Goal: Information Seeking & Learning: Learn about a topic

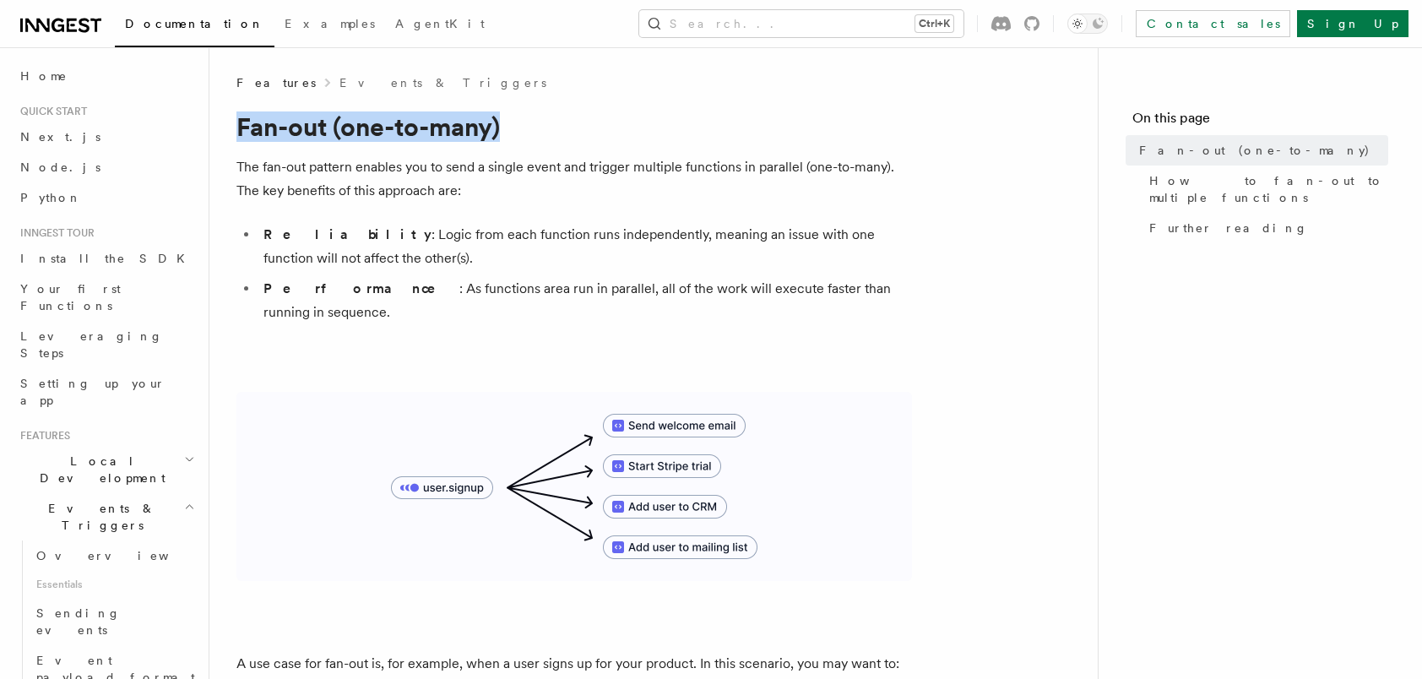
drag, startPoint x: 512, startPoint y: 130, endPoint x: 242, endPoint y: 128, distance: 270.3
click at [242, 128] on h1 "Fan-out (one-to-many)" at bounding box center [575, 126] width 676 height 30
click at [73, 21] on icon at bounding box center [60, 25] width 81 height 20
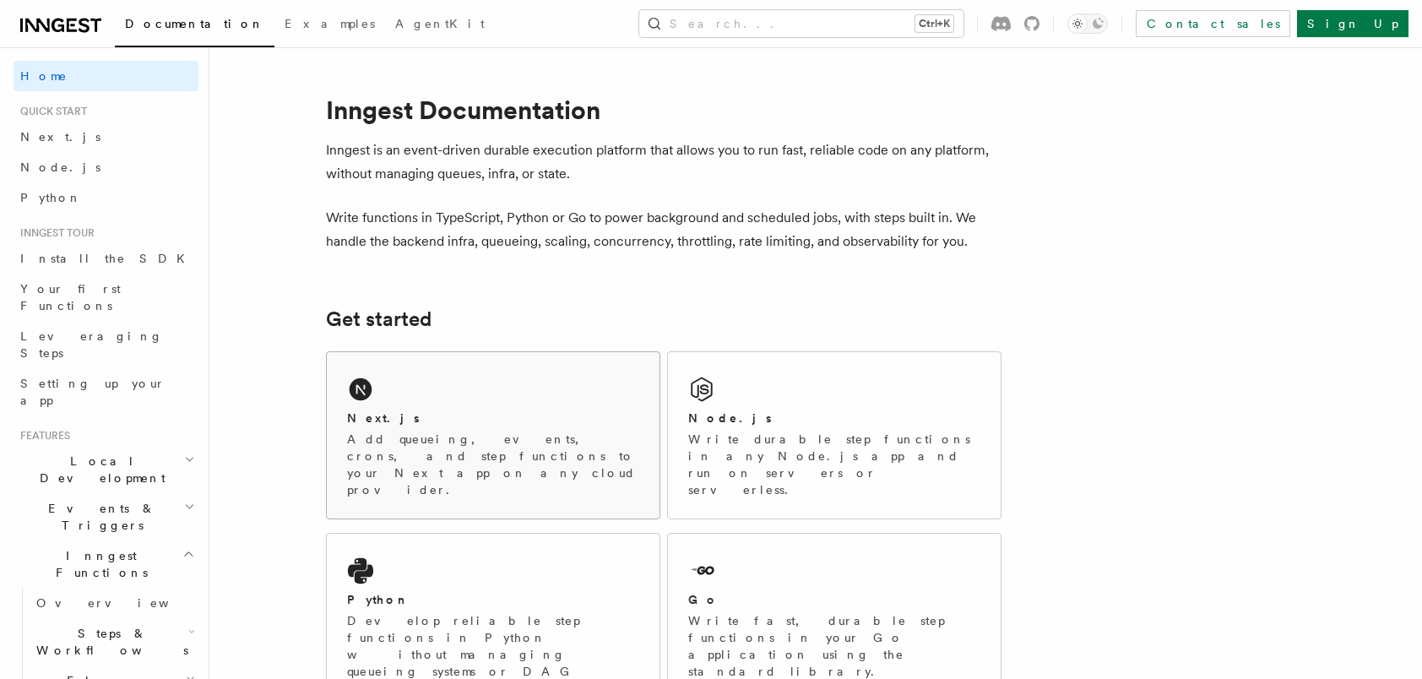
drag, startPoint x: 524, startPoint y: 368, endPoint x: 535, endPoint y: 368, distance: 11.0
click at [524, 368] on div "Next.js Add queueing, events, crons, and step functions to your Next app on any…" at bounding box center [493, 435] width 333 height 166
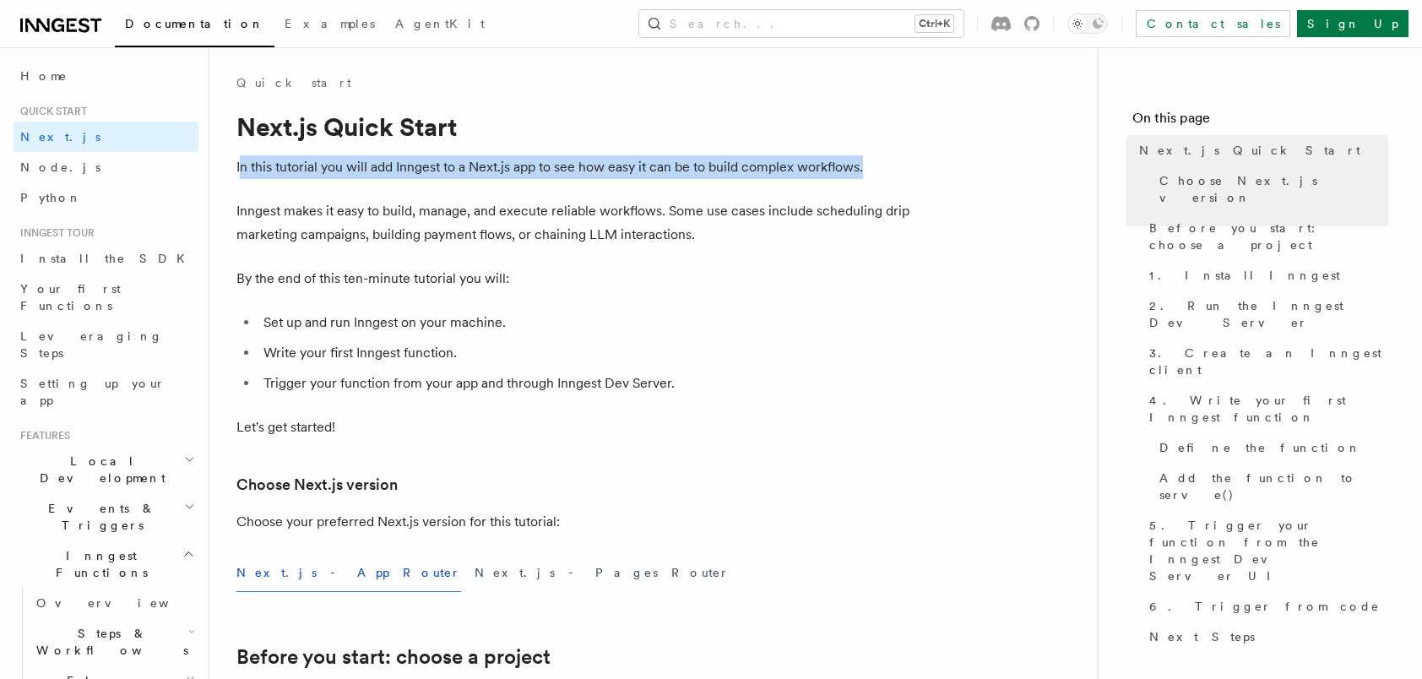
drag, startPoint x: 890, startPoint y: 167, endPoint x: 239, endPoint y: 171, distance: 651.3
click at [239, 171] on p "In this tutorial you will add Inngest to a Next.js app to see how easy it can b…" at bounding box center [575, 167] width 676 height 24
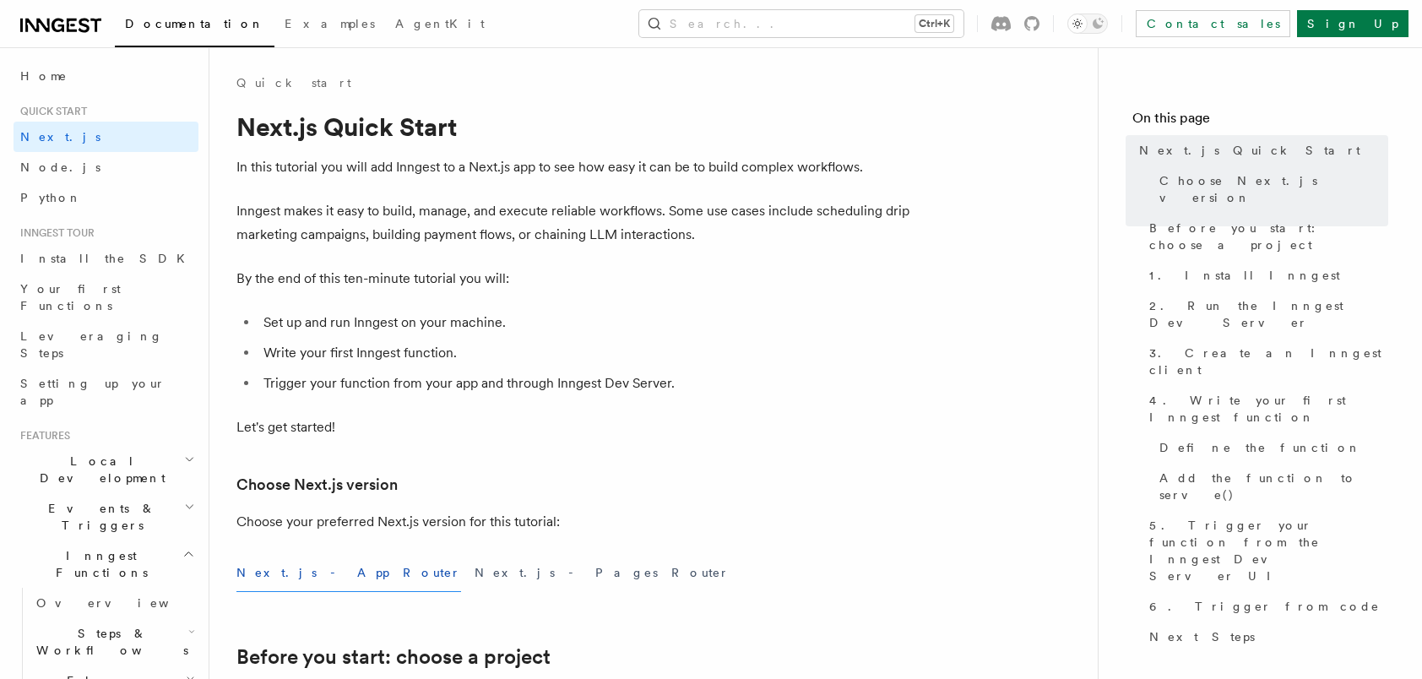
click at [826, 341] on li "Write your first Inngest function." at bounding box center [585, 353] width 654 height 24
click at [472, 346] on li "Write your first Inngest function." at bounding box center [585, 353] width 654 height 24
click at [695, 385] on li "Trigger your function from your app and through Inngest Dev Server." at bounding box center [585, 384] width 654 height 24
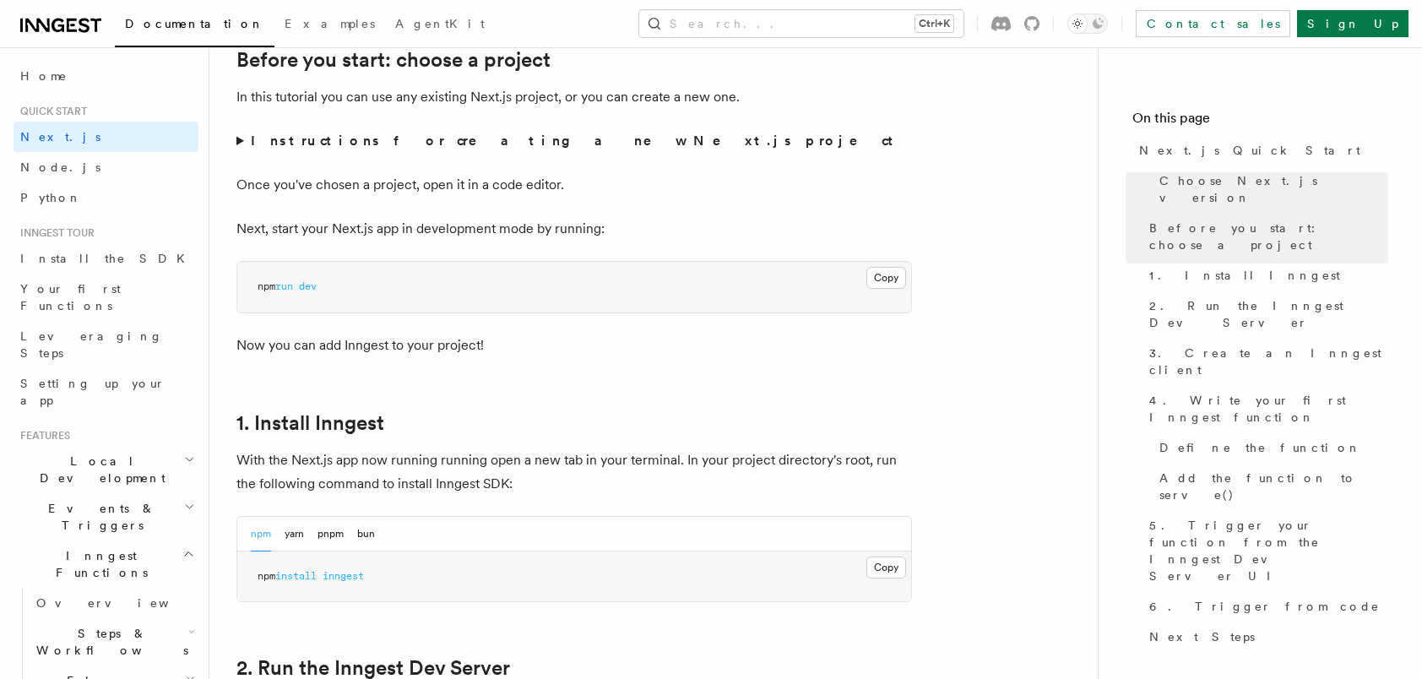
scroll to position [760, 0]
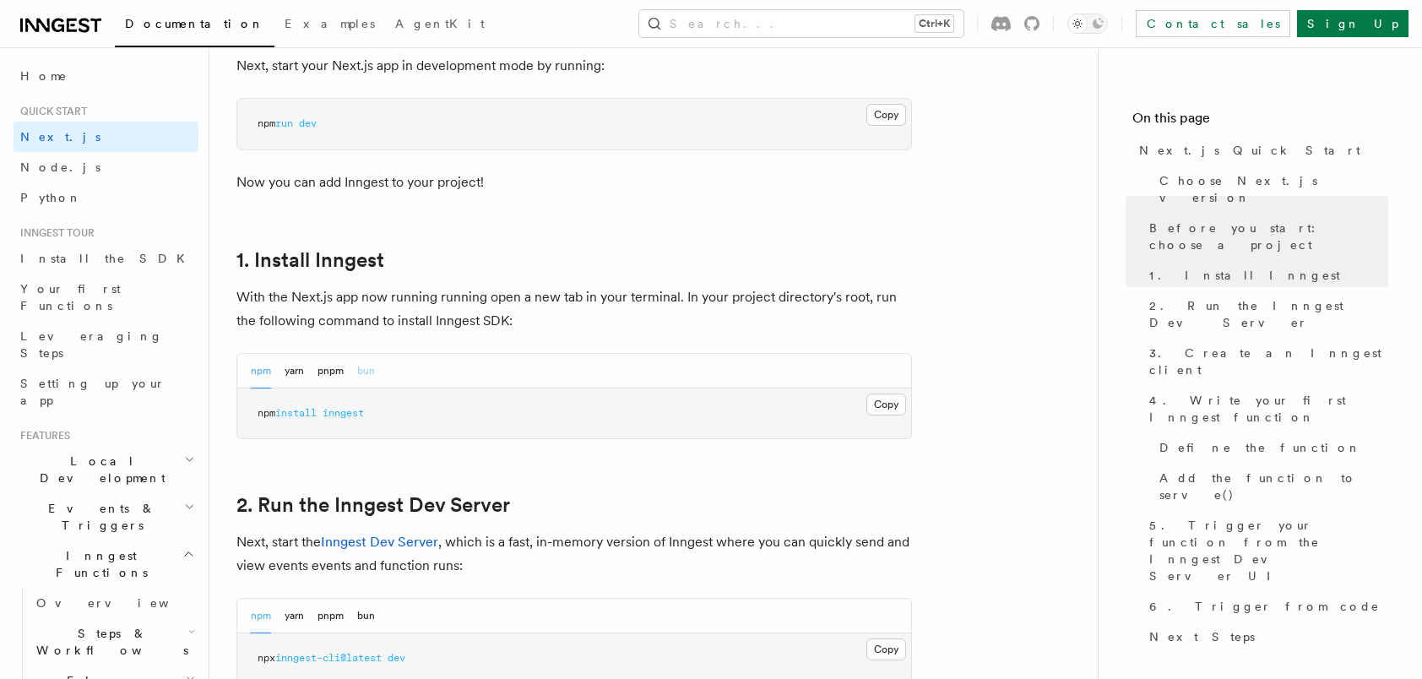
click at [373, 367] on button "bun" at bounding box center [366, 371] width 18 height 35
click at [894, 402] on button "Copy Copied" at bounding box center [887, 405] width 40 height 22
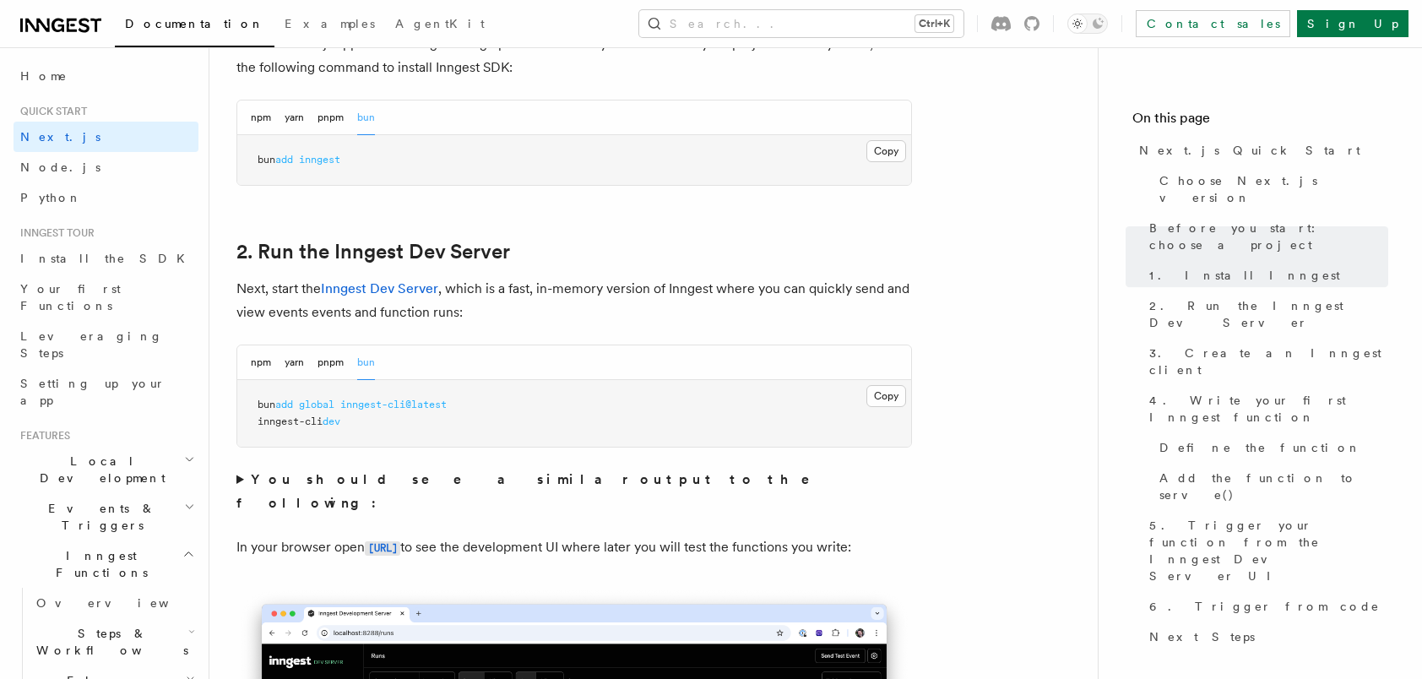
scroll to position [1098, 0]
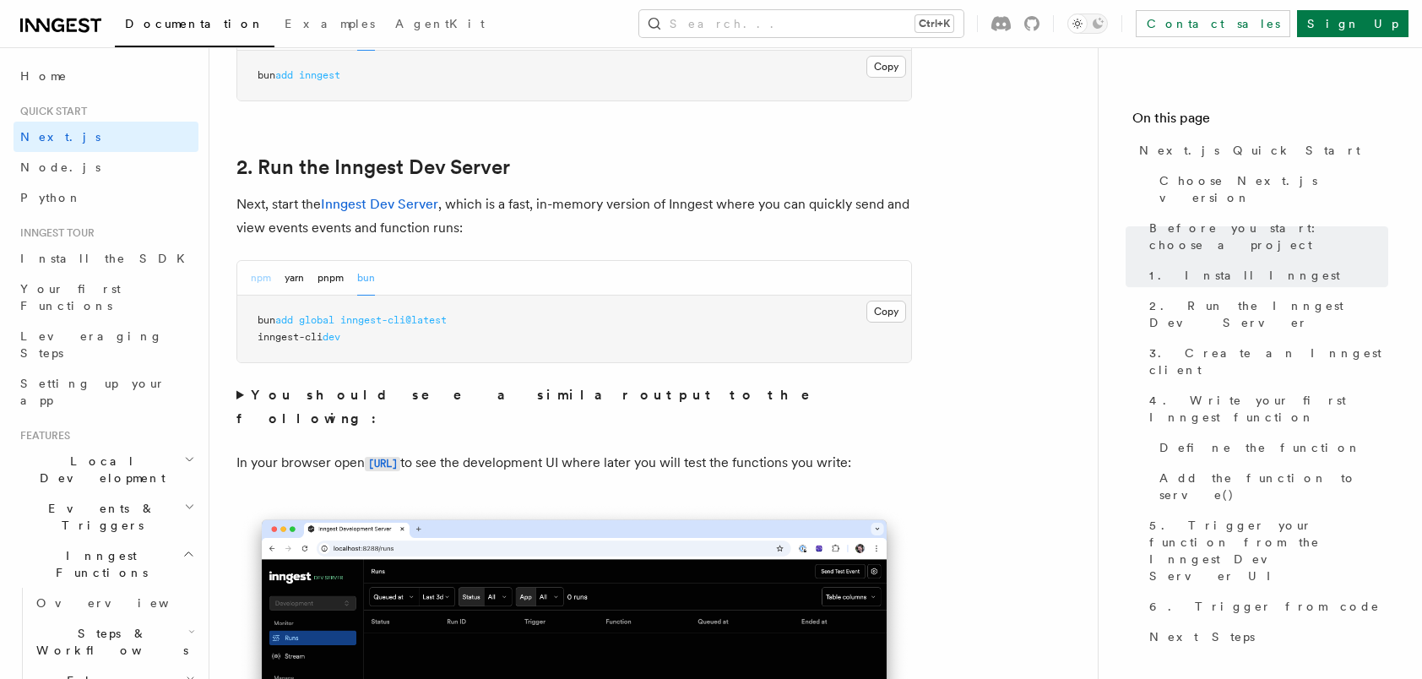
click at [264, 279] on button "npm" at bounding box center [261, 278] width 20 height 35
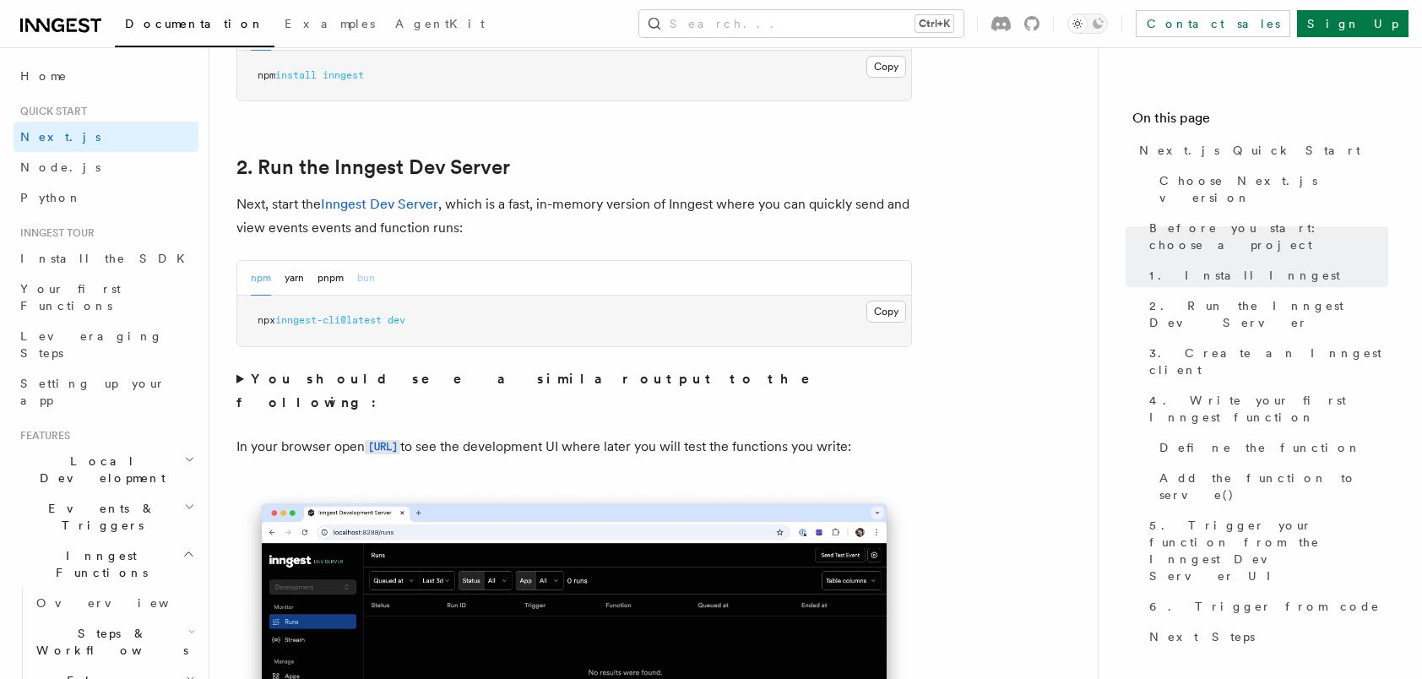
click at [372, 275] on button "bun" at bounding box center [366, 278] width 18 height 35
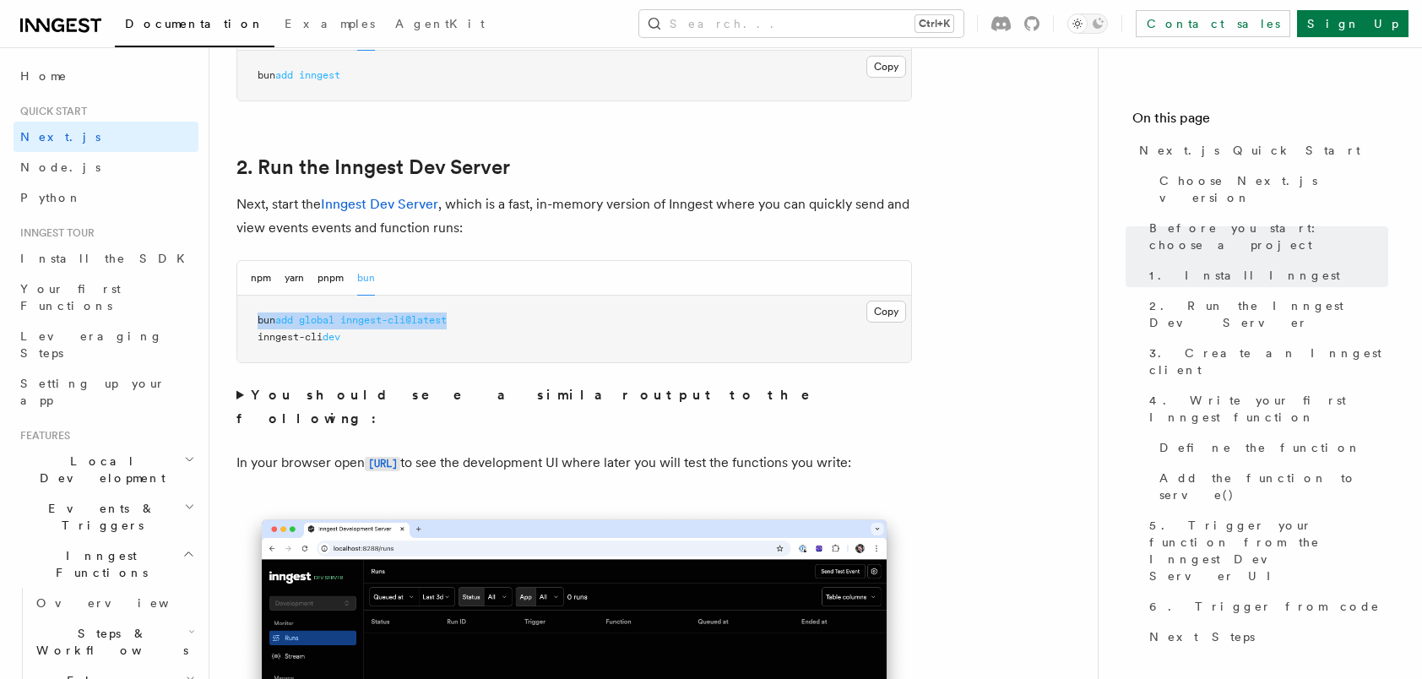
drag, startPoint x: 463, startPoint y: 318, endPoint x: 258, endPoint y: 307, distance: 205.5
click at [258, 307] on pre "bun add global inngest-cli@latest inngest-cli dev" at bounding box center [574, 329] width 674 height 67
copy span "bun add global inngest-cli@latest"
drag, startPoint x: 361, startPoint y: 340, endPoint x: 255, endPoint y: 341, distance: 105.6
click at [255, 341] on pre "bun add global inngest-cli@latest inngest-cli dev" at bounding box center [574, 329] width 674 height 67
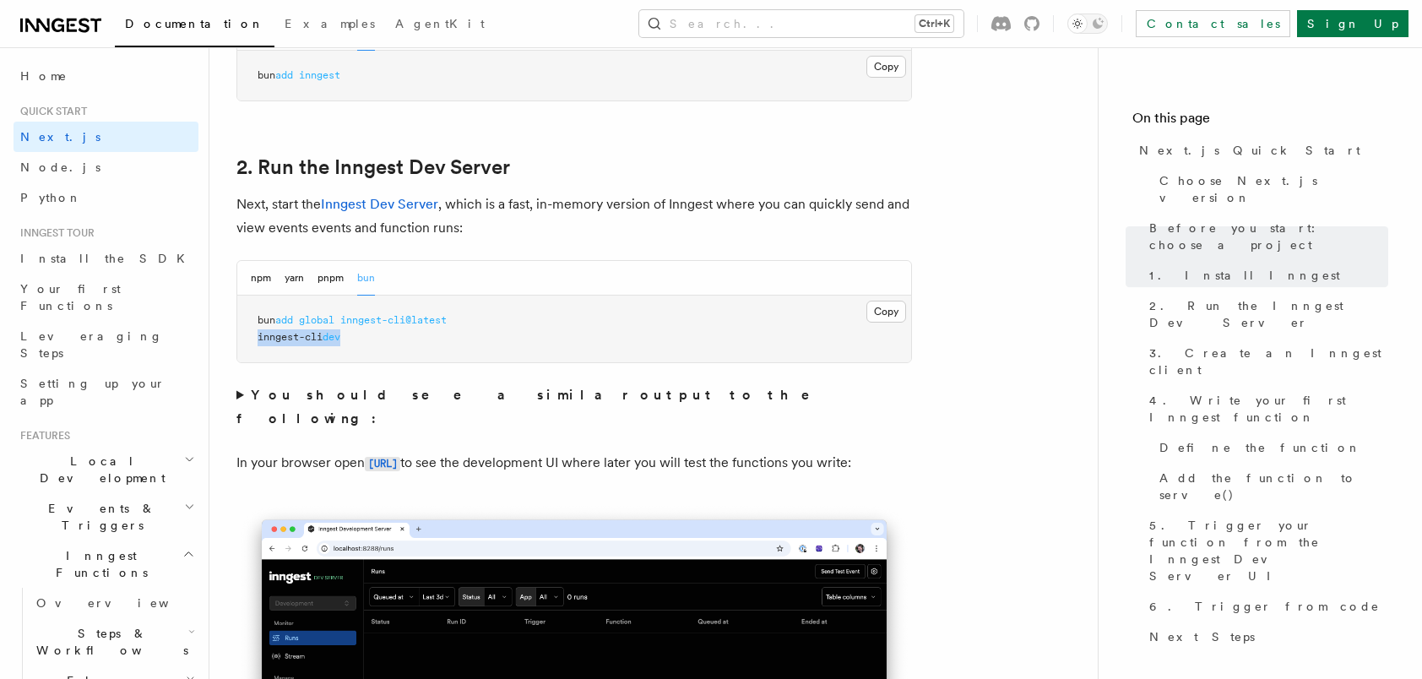
copy span "inngest-cli dev"
click at [258, 269] on button "npm" at bounding box center [261, 278] width 20 height 35
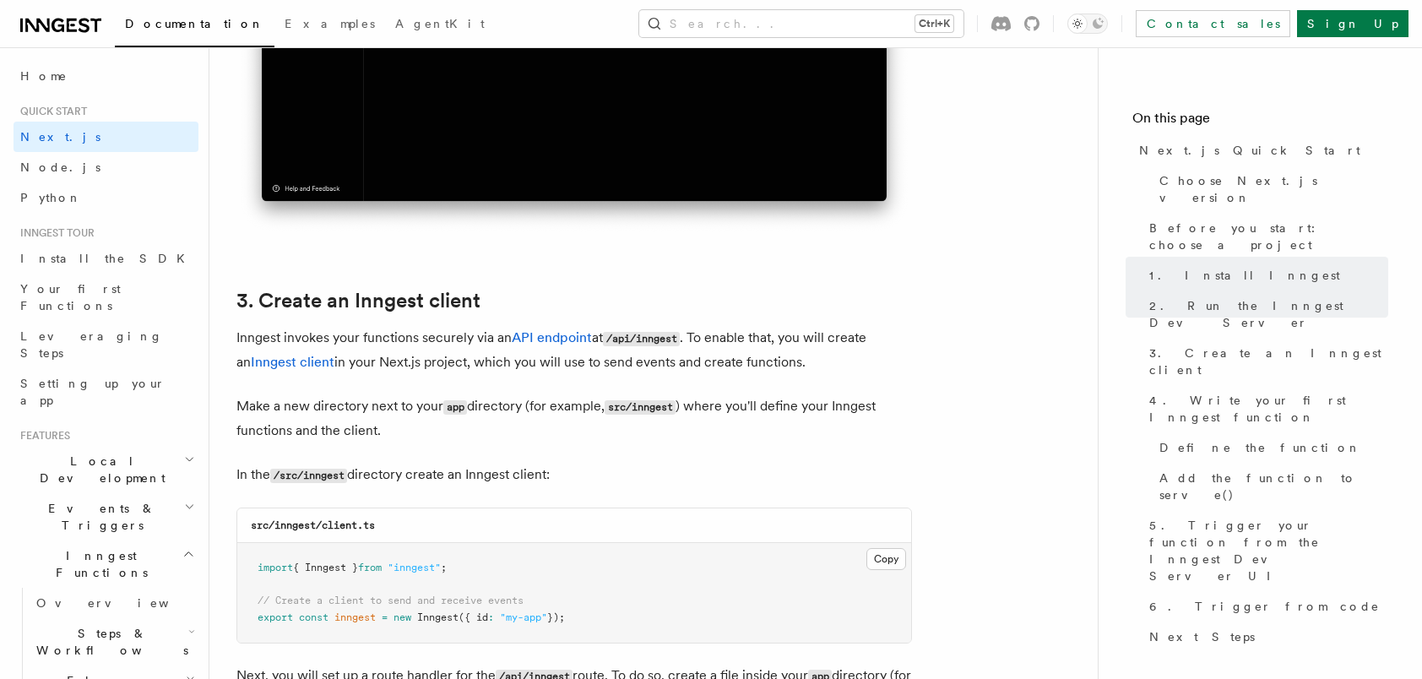
scroll to position [1858, 0]
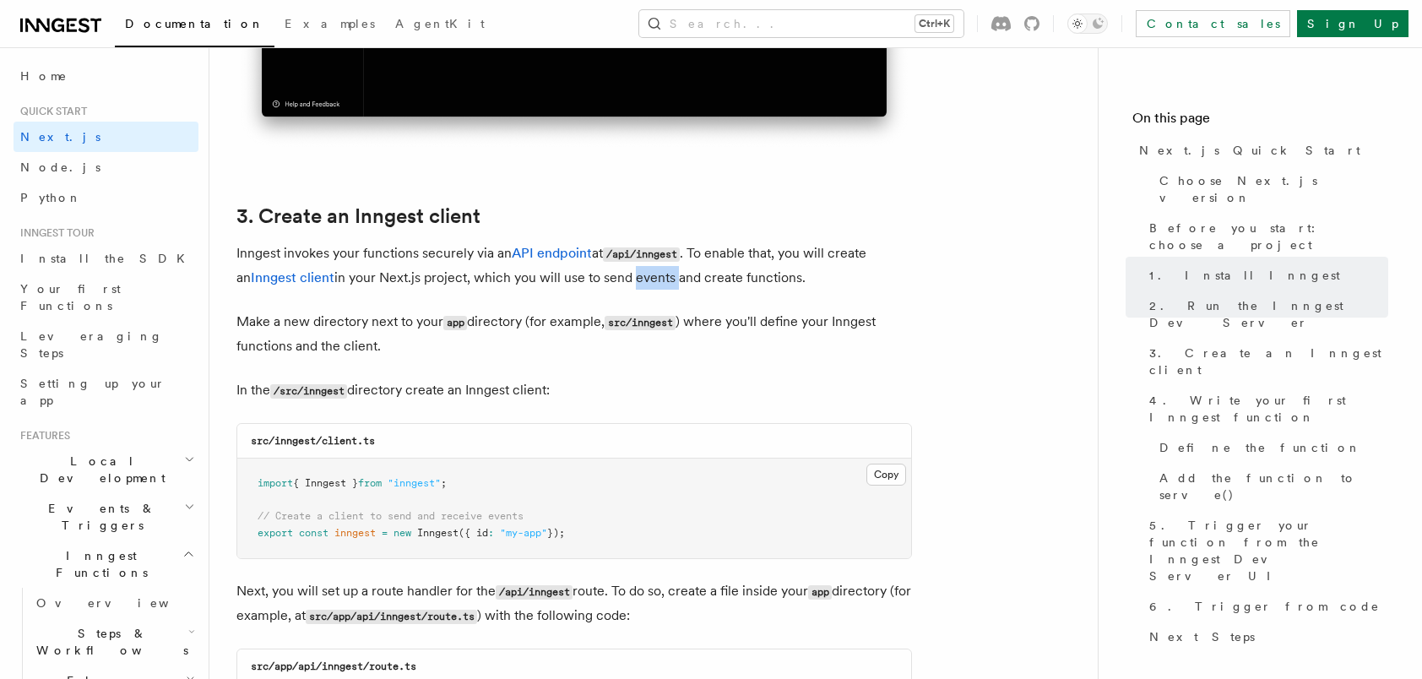
drag, startPoint x: 657, startPoint y: 275, endPoint x: 617, endPoint y: 281, distance: 41.0
click at [617, 281] on p "Inngest invokes your functions securely via an API endpoint at /api/inngest . T…" at bounding box center [575, 266] width 676 height 48
drag, startPoint x: 617, startPoint y: 281, endPoint x: 919, endPoint y: 285, distance: 302.4
click at [811, 278] on p "Inngest invokes your functions securely via an API endpoint at /api/inngest . T…" at bounding box center [575, 266] width 676 height 48
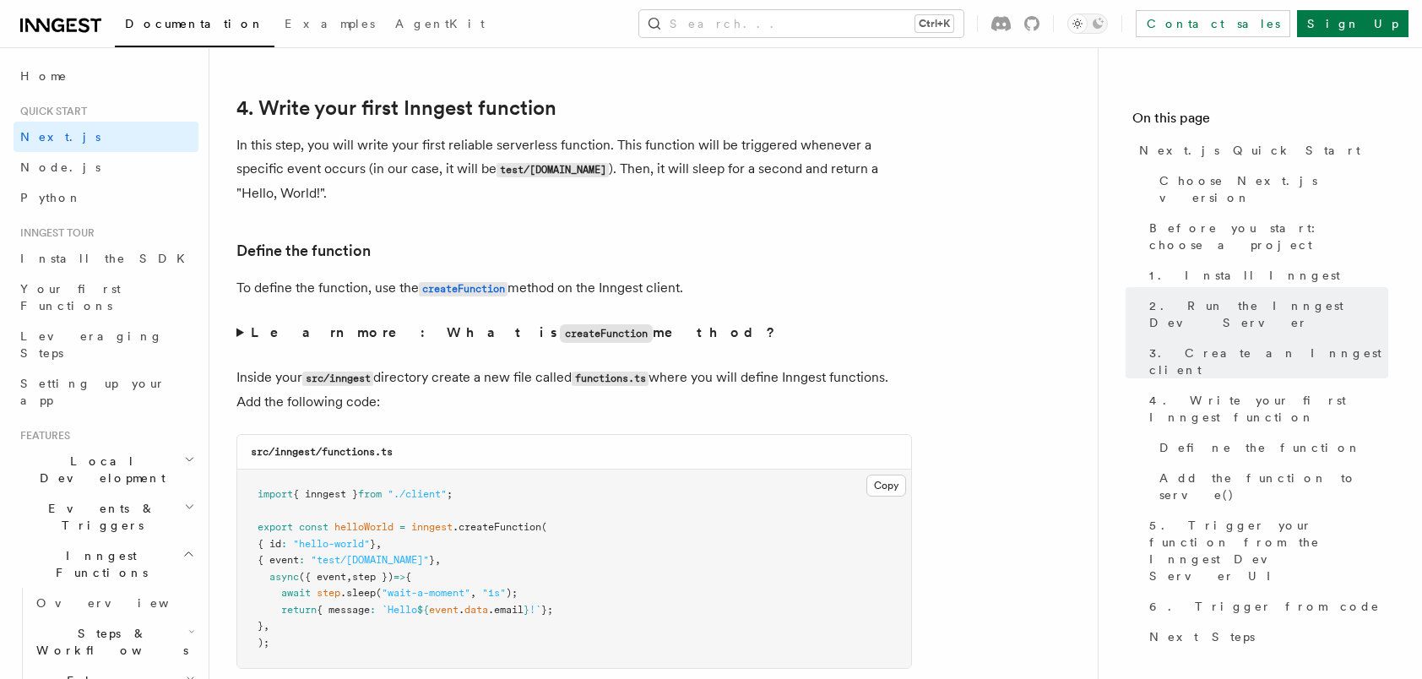
scroll to position [2703, 0]
click at [493, 324] on strong "Learn more: What is createFunction method?" at bounding box center [515, 329] width 528 height 16
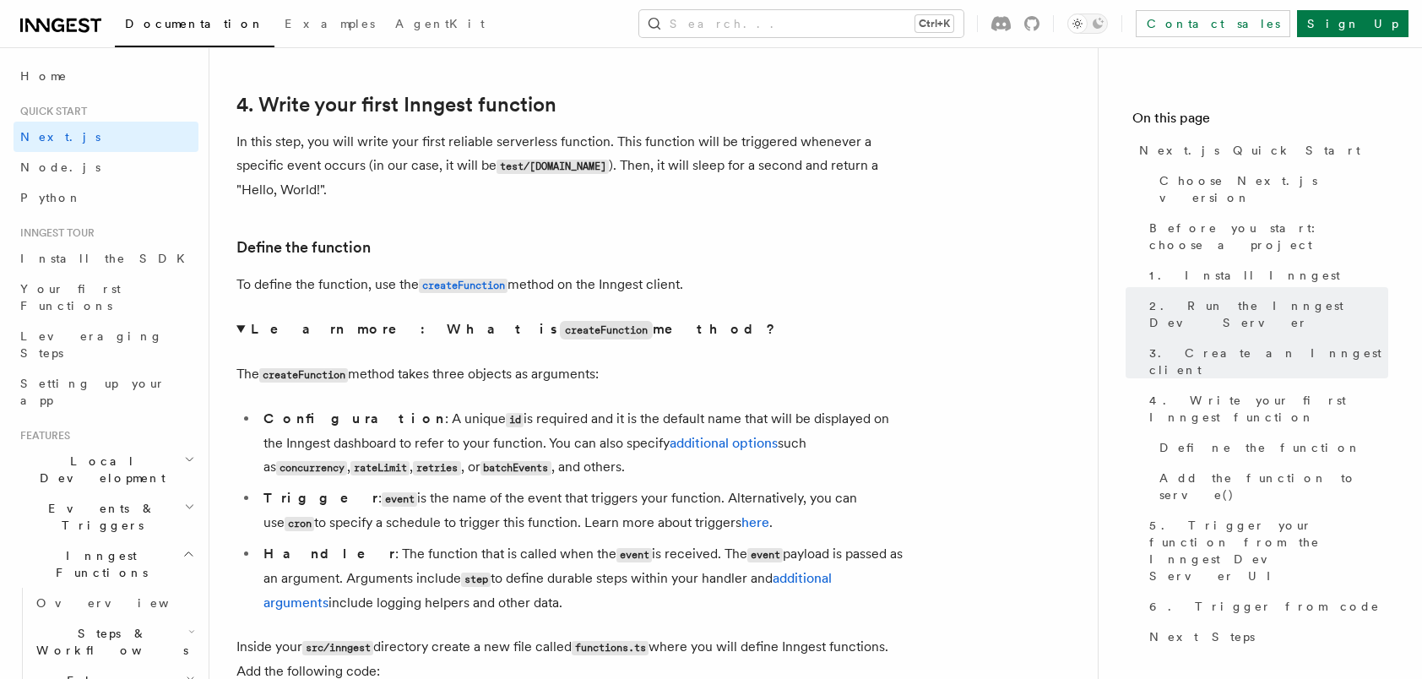
click at [493, 324] on strong "Learn more: What is createFunction method?" at bounding box center [515, 329] width 528 height 16
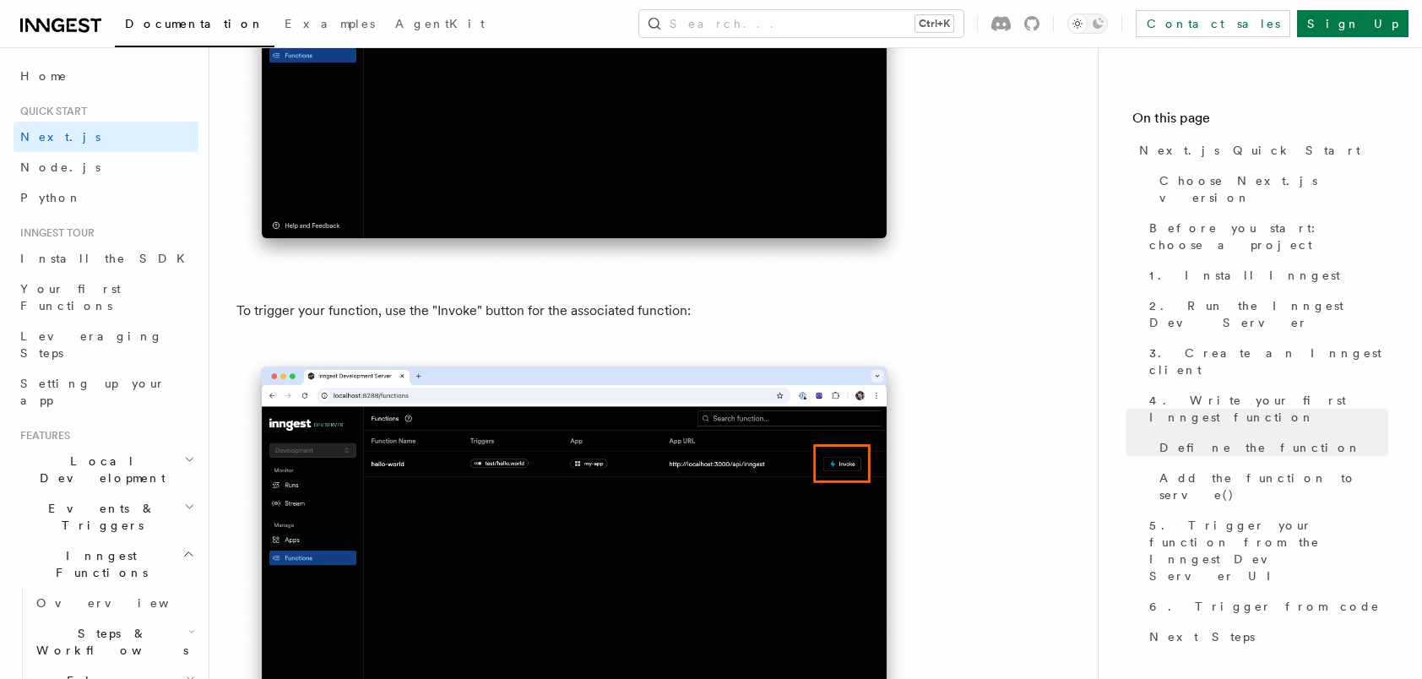
scroll to position [4477, 0]
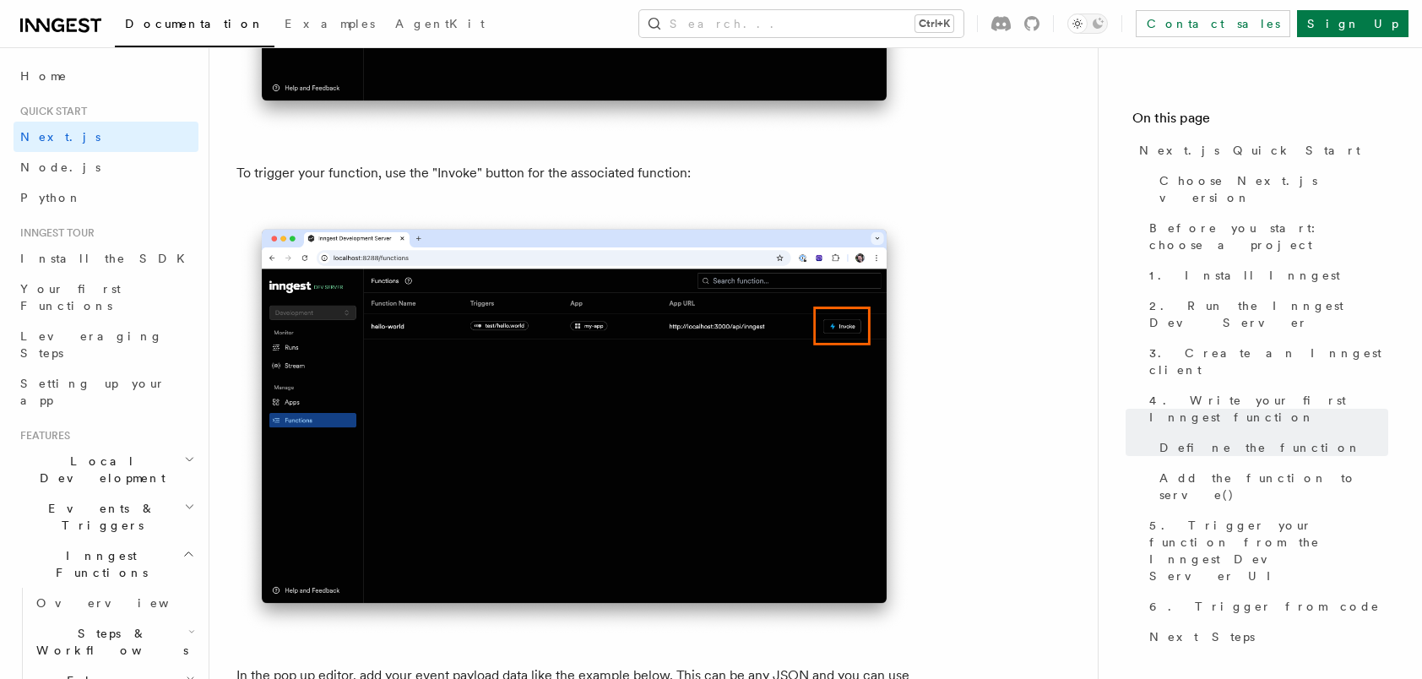
click at [101, 500] on span "Events & Triggers" at bounding box center [99, 517] width 171 height 34
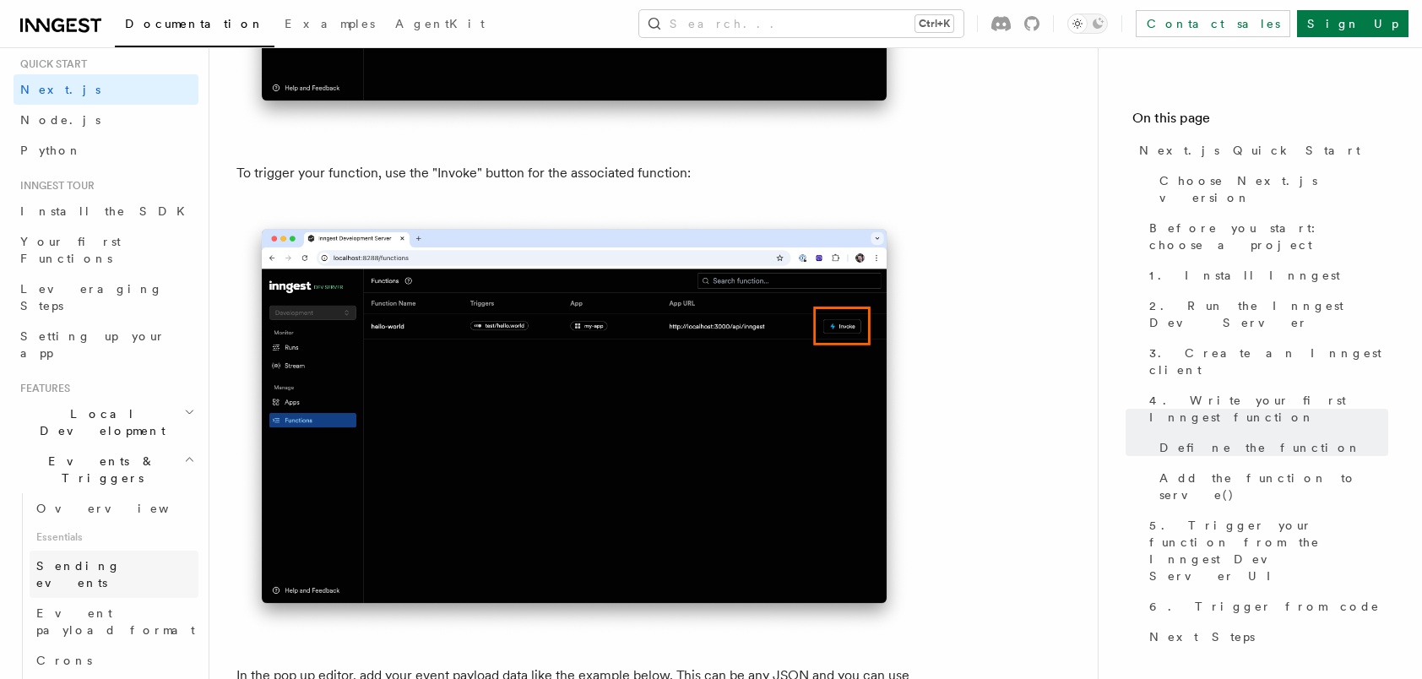
scroll to position [84, 0]
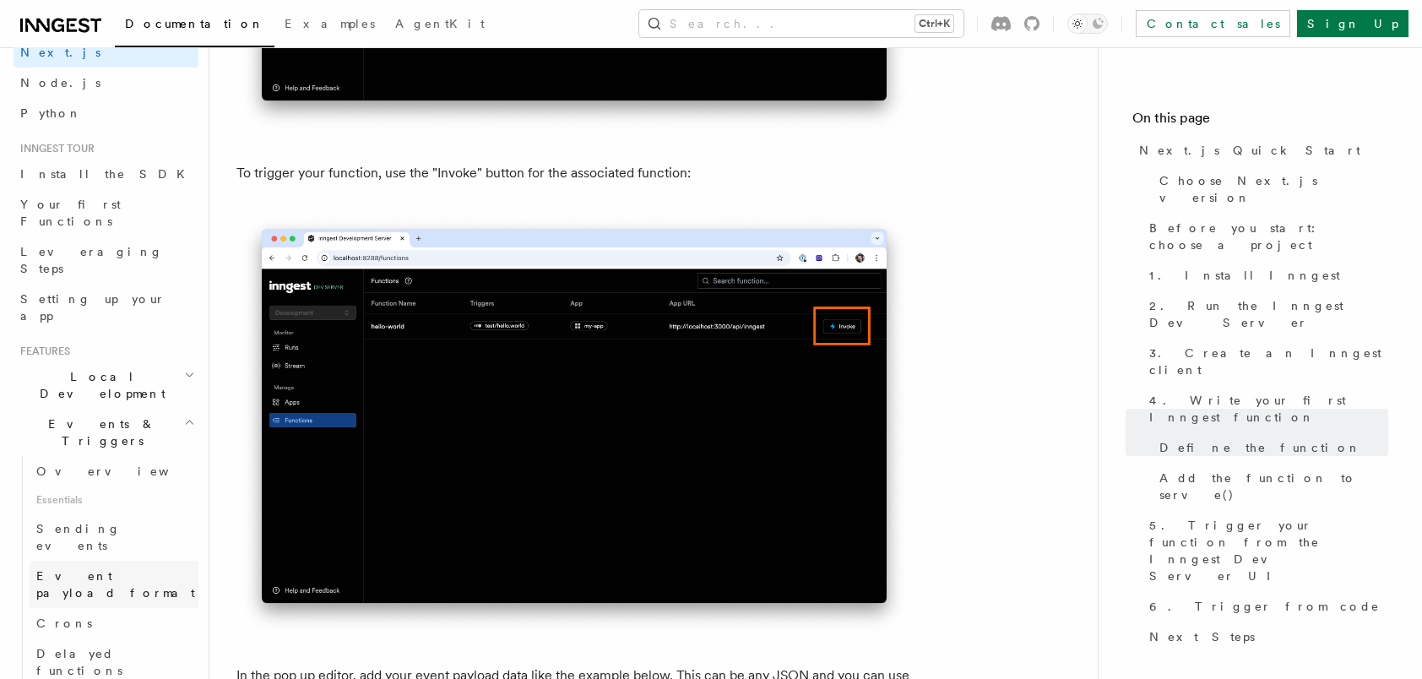
click at [122, 569] on span "Event payload format" at bounding box center [115, 584] width 159 height 30
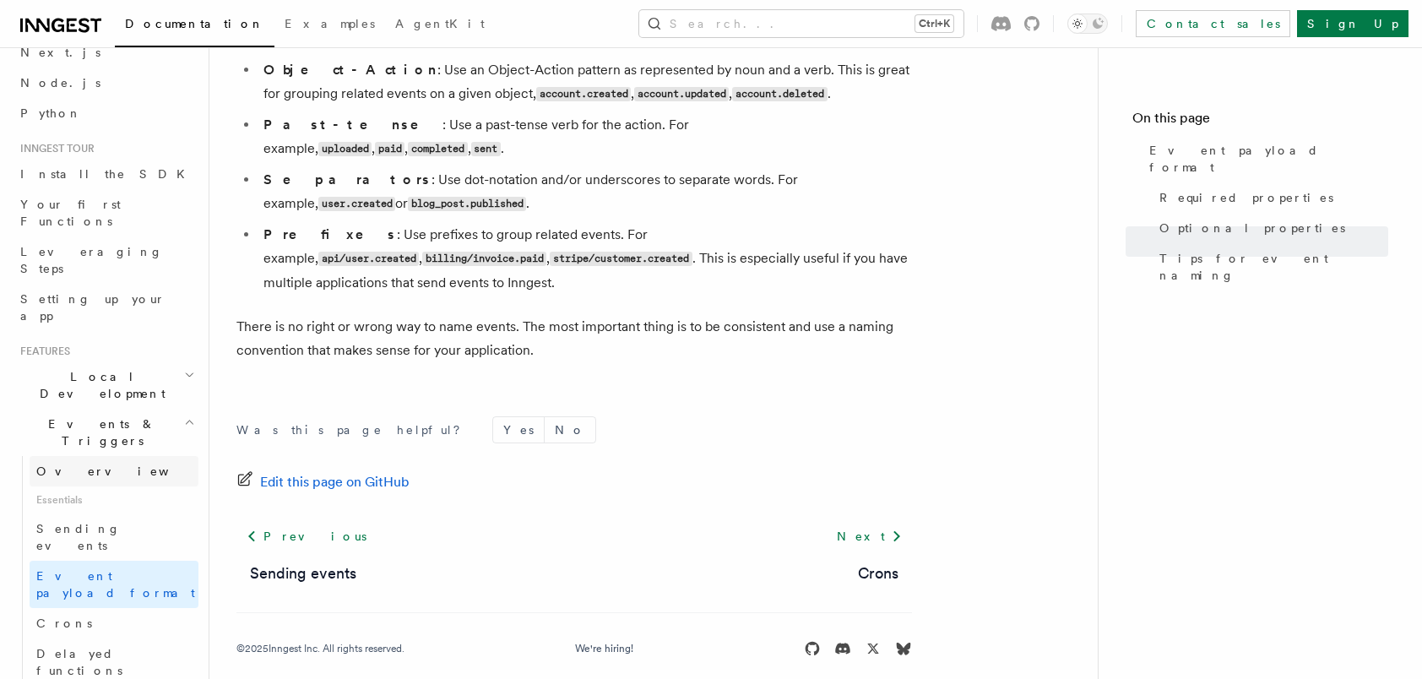
scroll to position [253, 0]
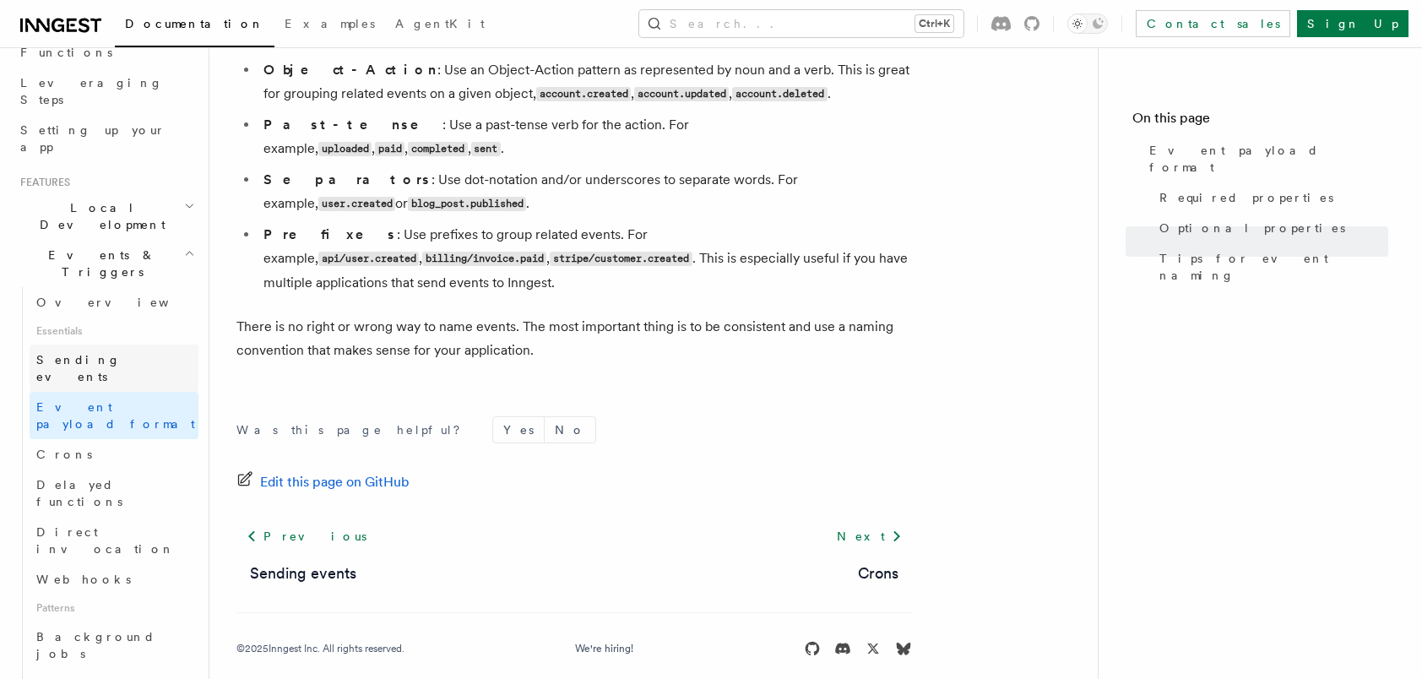
click at [92, 353] on span "Sending events" at bounding box center [78, 368] width 84 height 30
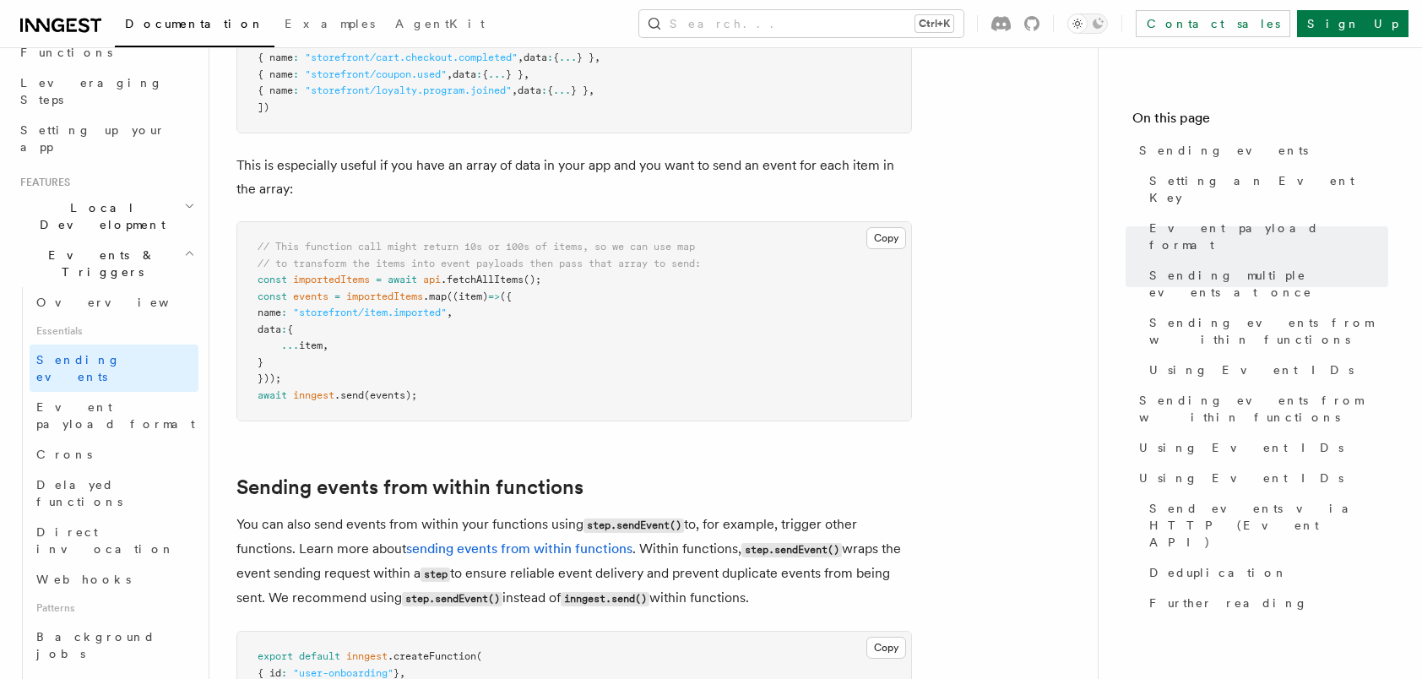
scroll to position [2112, 0]
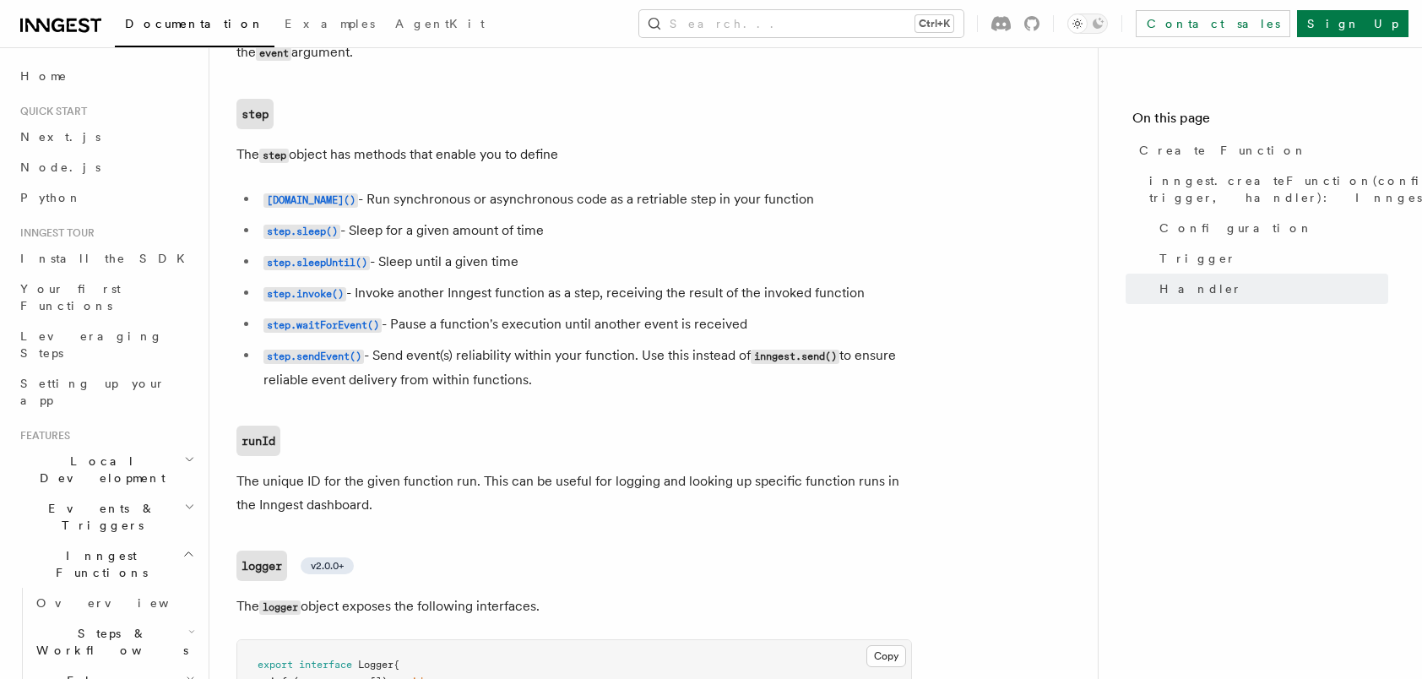
scroll to position [3886, 0]
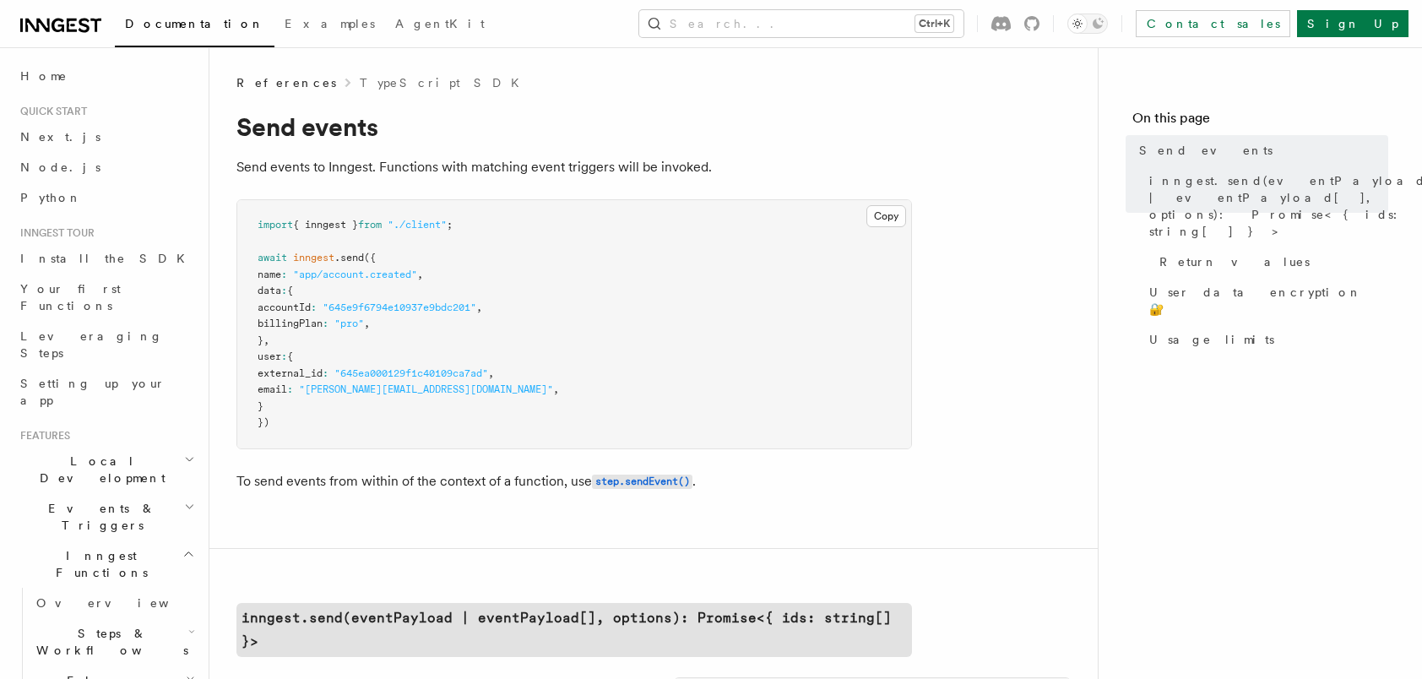
click at [448, 272] on pre "import { inngest } from "./client" ; await inngest .send ({ name : "app/account…" at bounding box center [574, 324] width 674 height 248
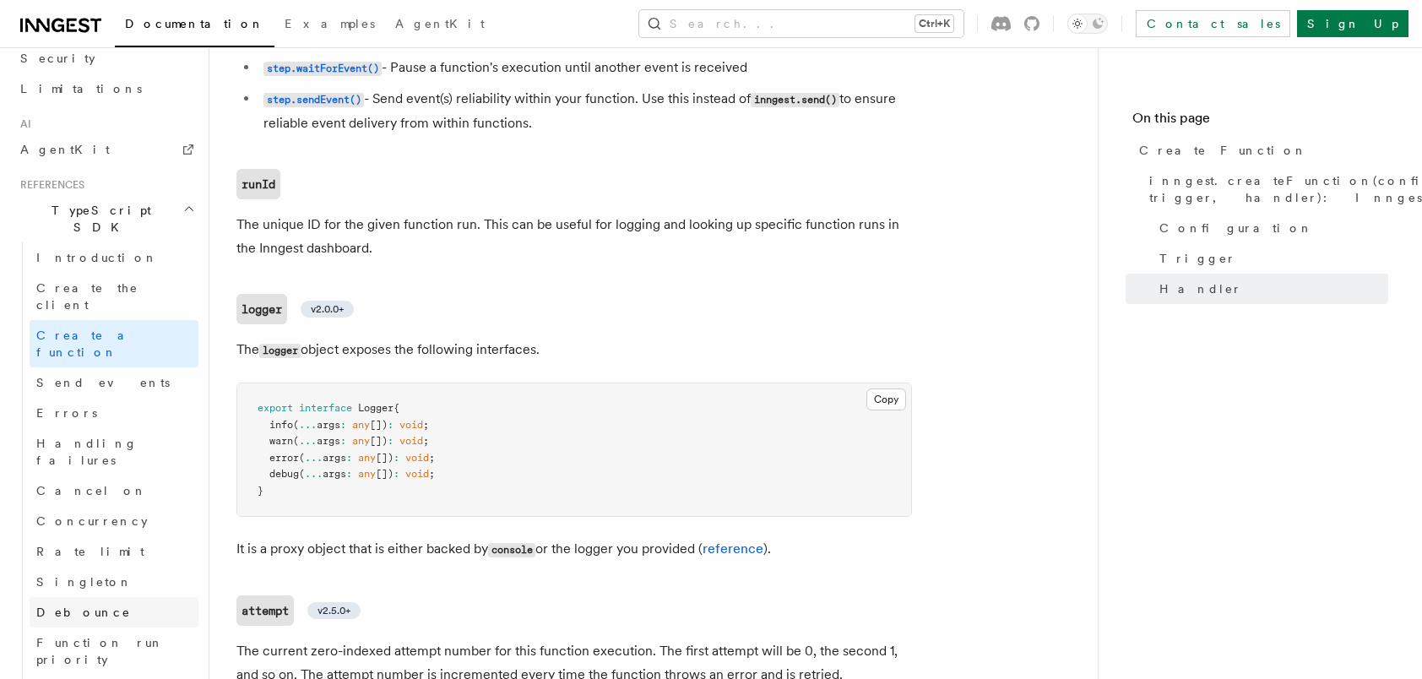
scroll to position [882, 0]
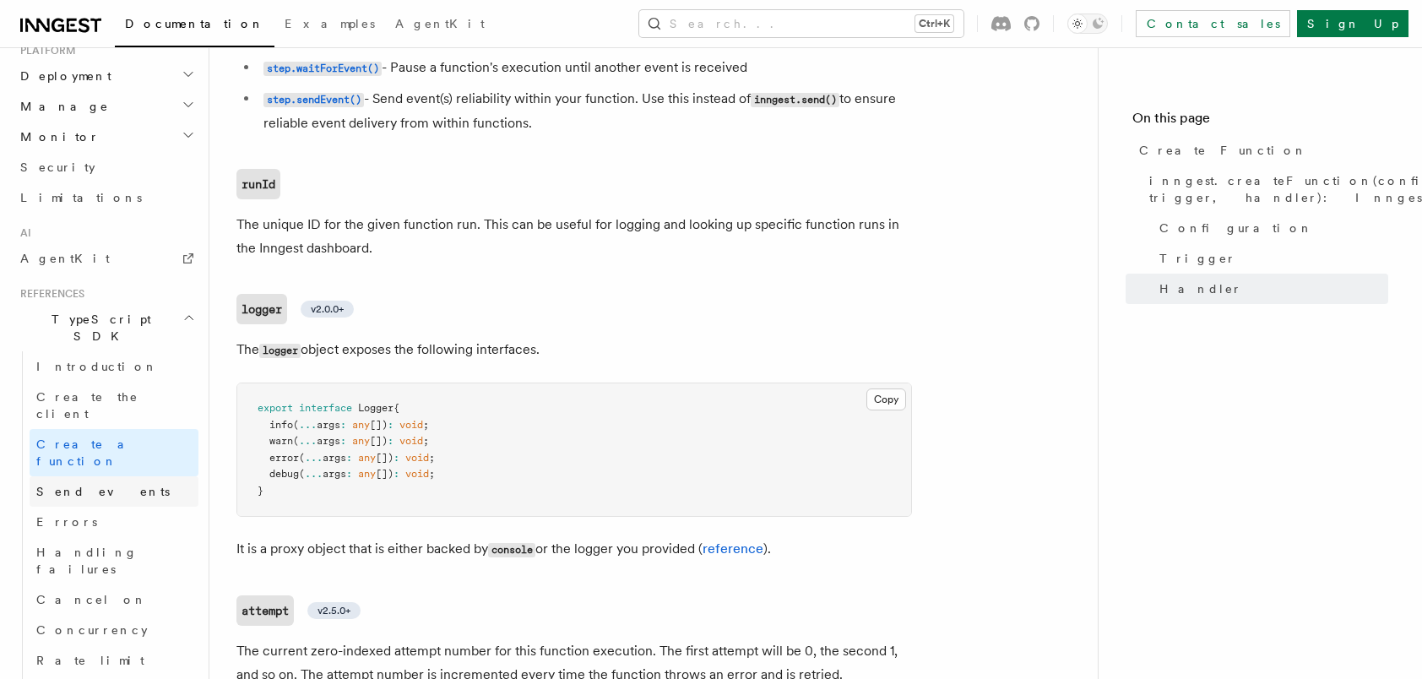
click at [112, 476] on link "Send events" at bounding box center [114, 491] width 169 height 30
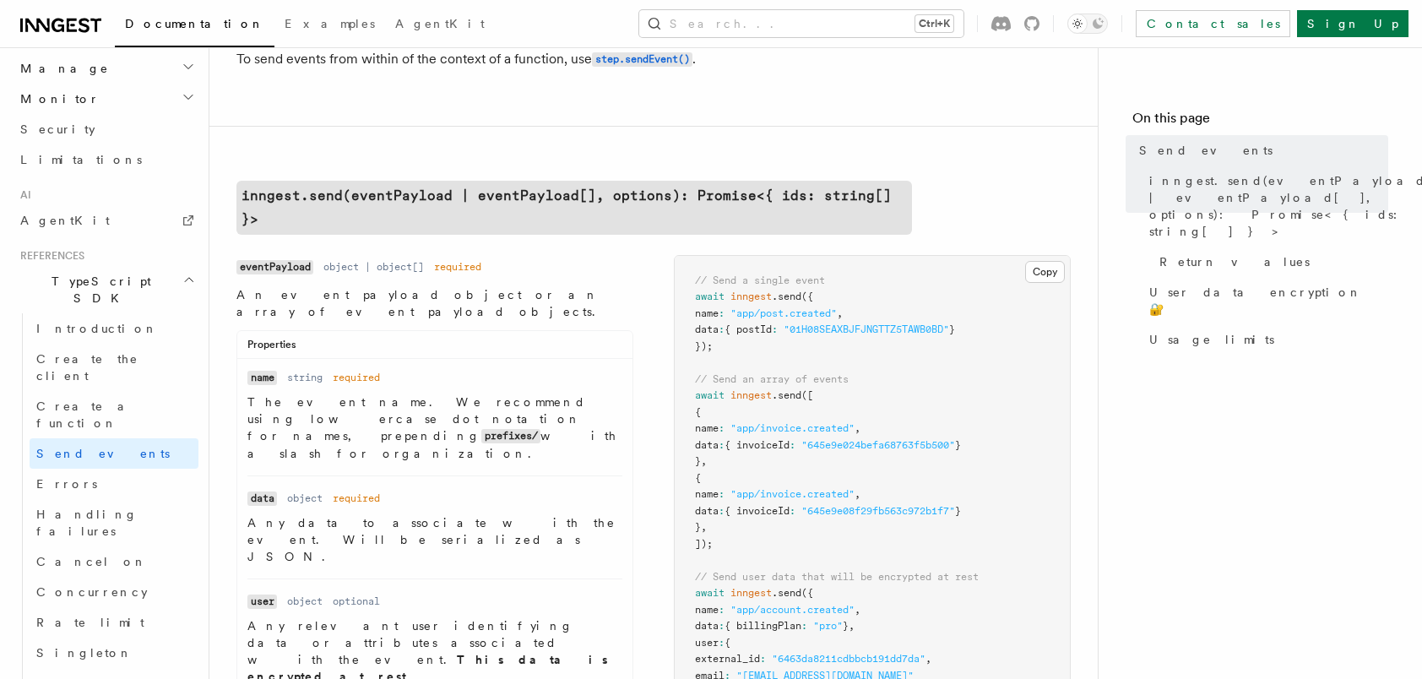
scroll to position [882, 0]
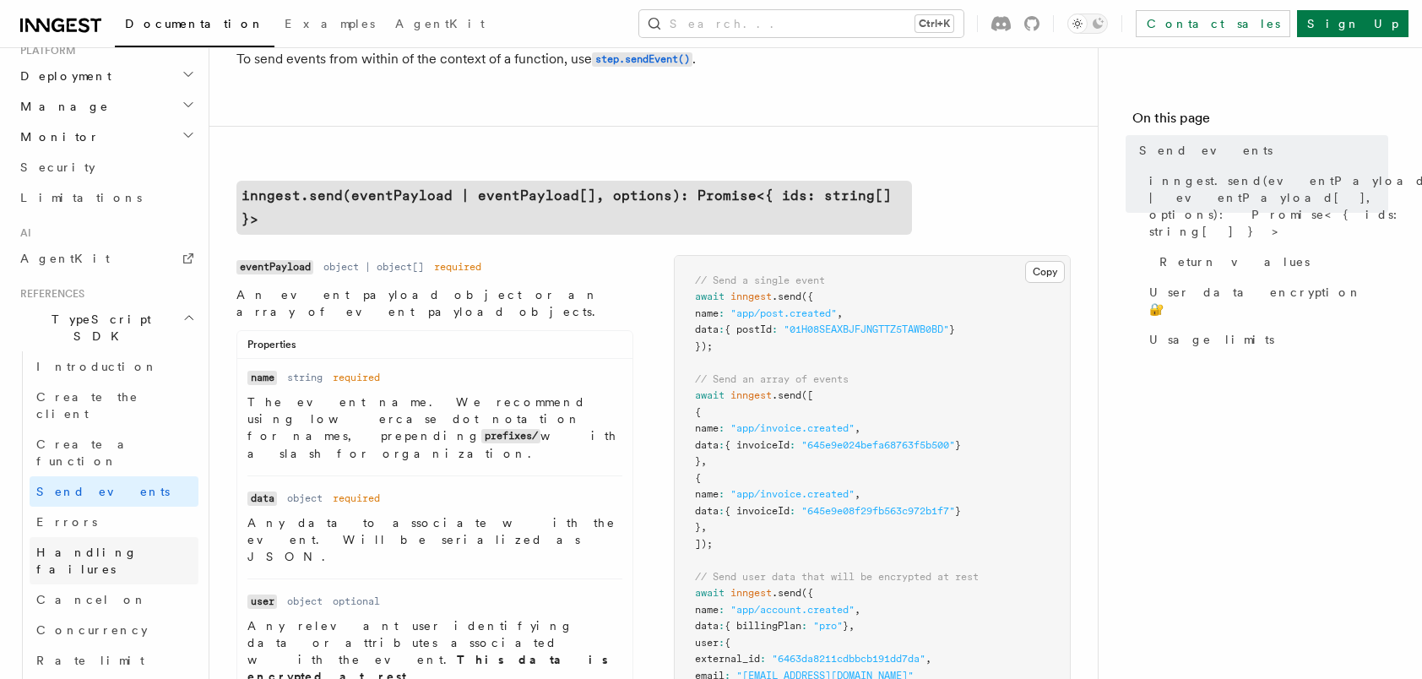
click at [117, 546] on span "Handling failures" at bounding box center [86, 561] width 101 height 30
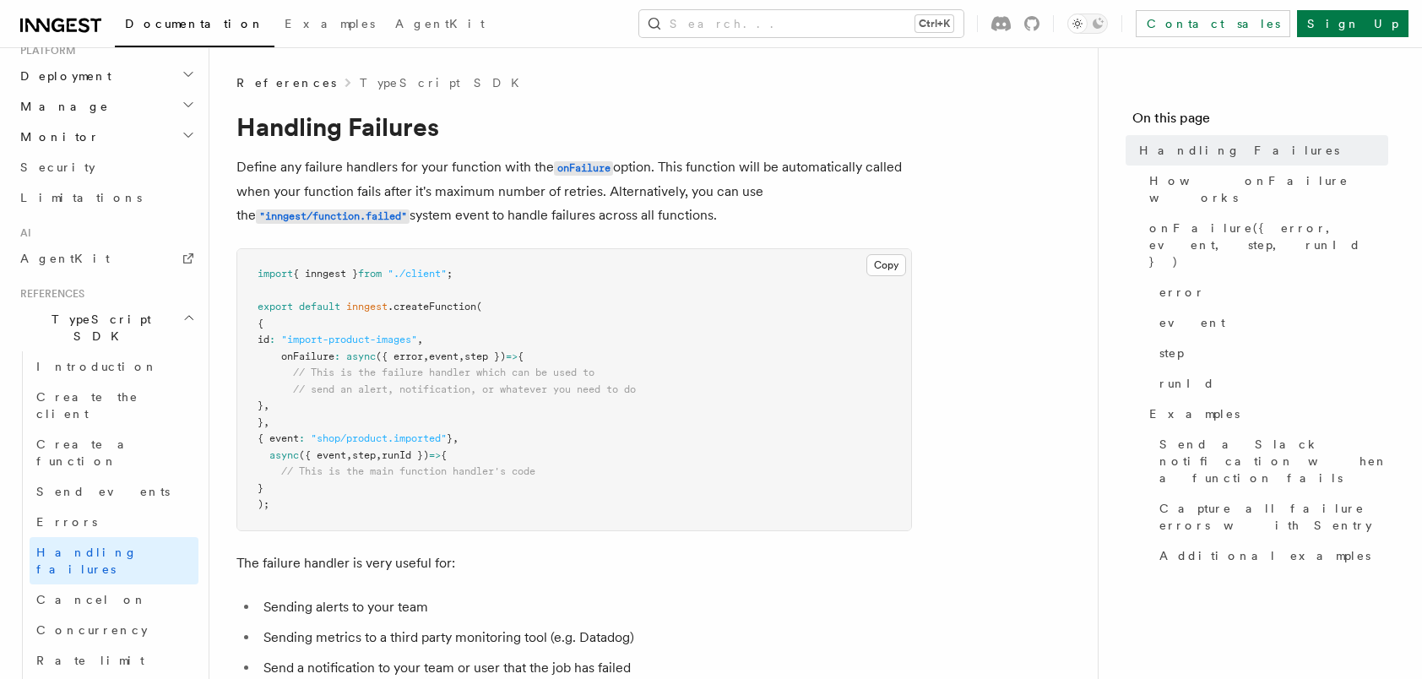
click at [583, 346] on pre "import { inngest } from "./client" ; export default inngest .createFunction ( {…" at bounding box center [574, 389] width 674 height 281
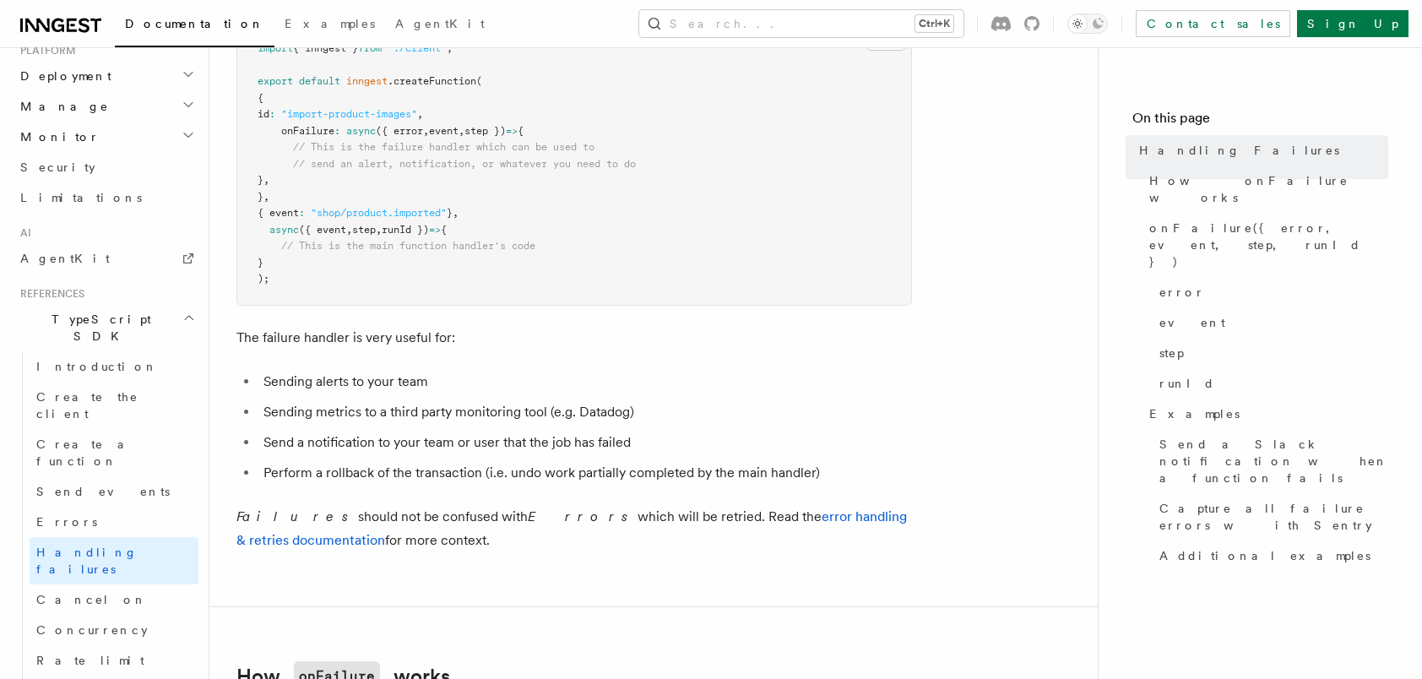
scroll to position [253, 0]
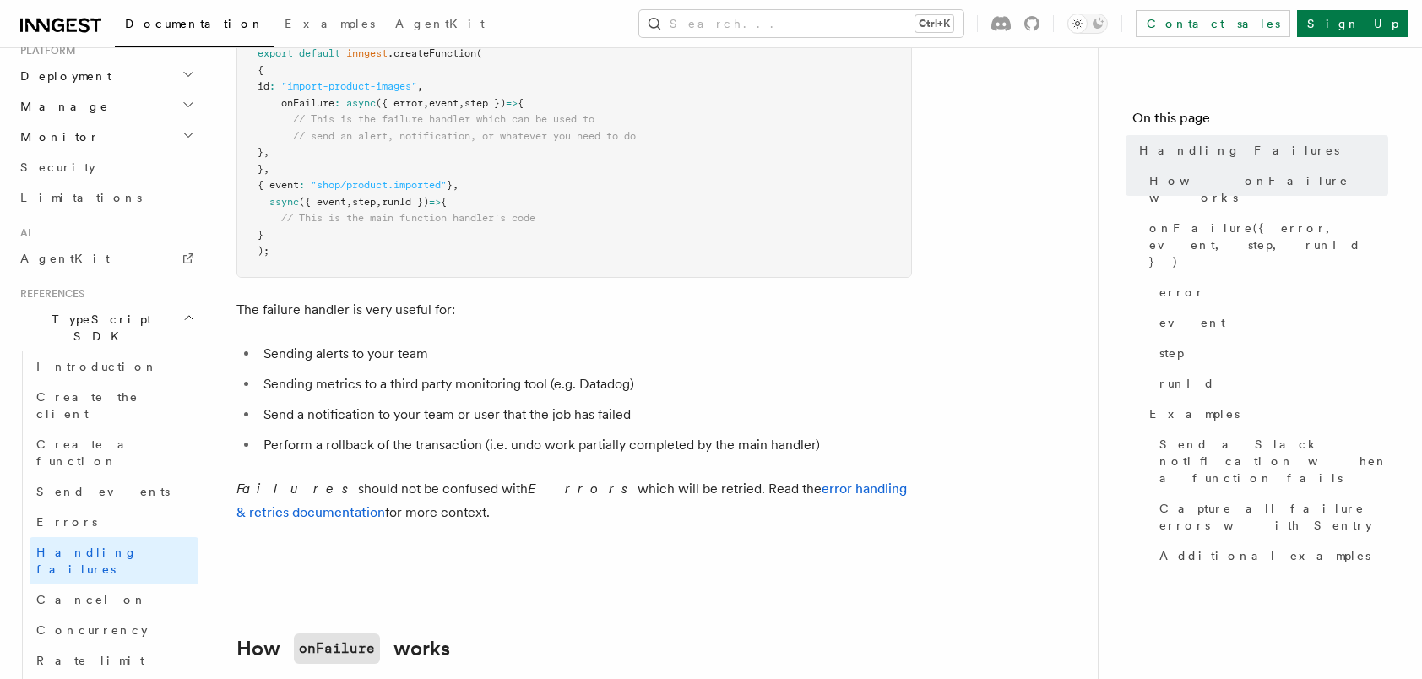
click at [601, 387] on li "Sending metrics to a third party monitoring tool (e.g. Datadog)" at bounding box center [585, 385] width 654 height 24
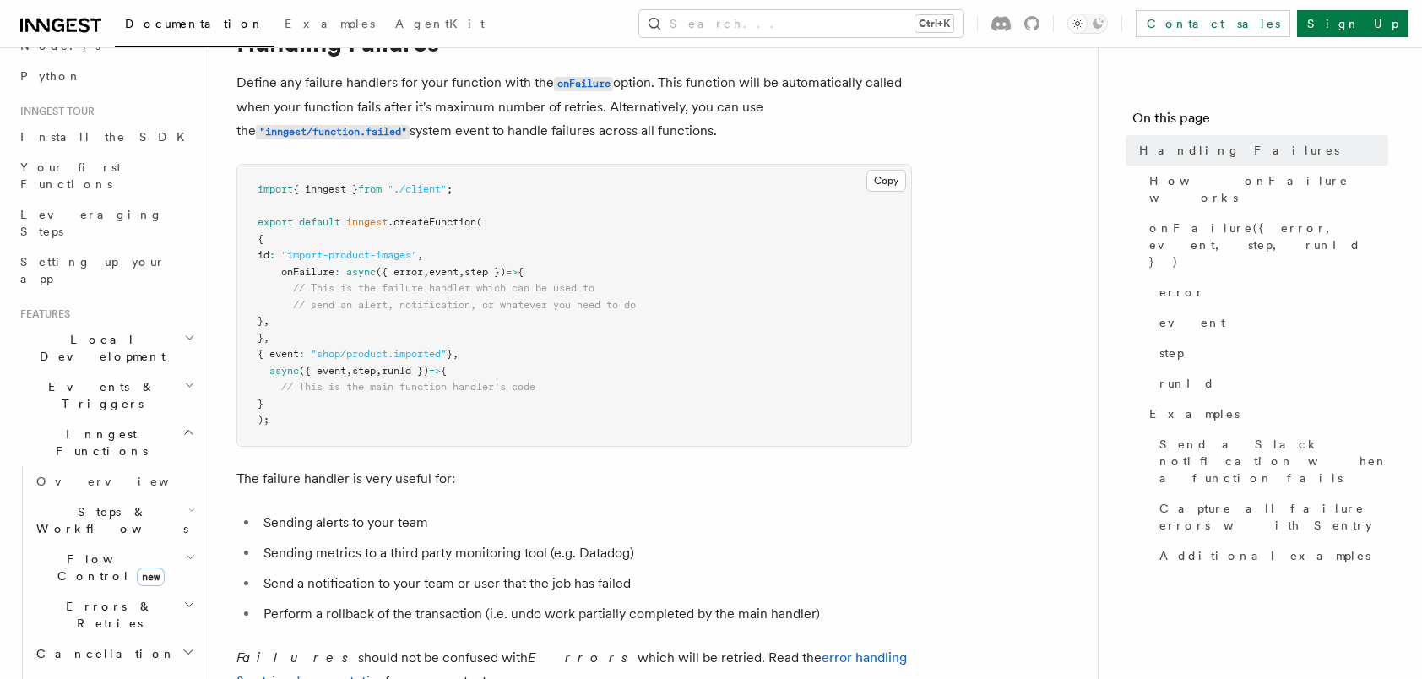
scroll to position [0, 0]
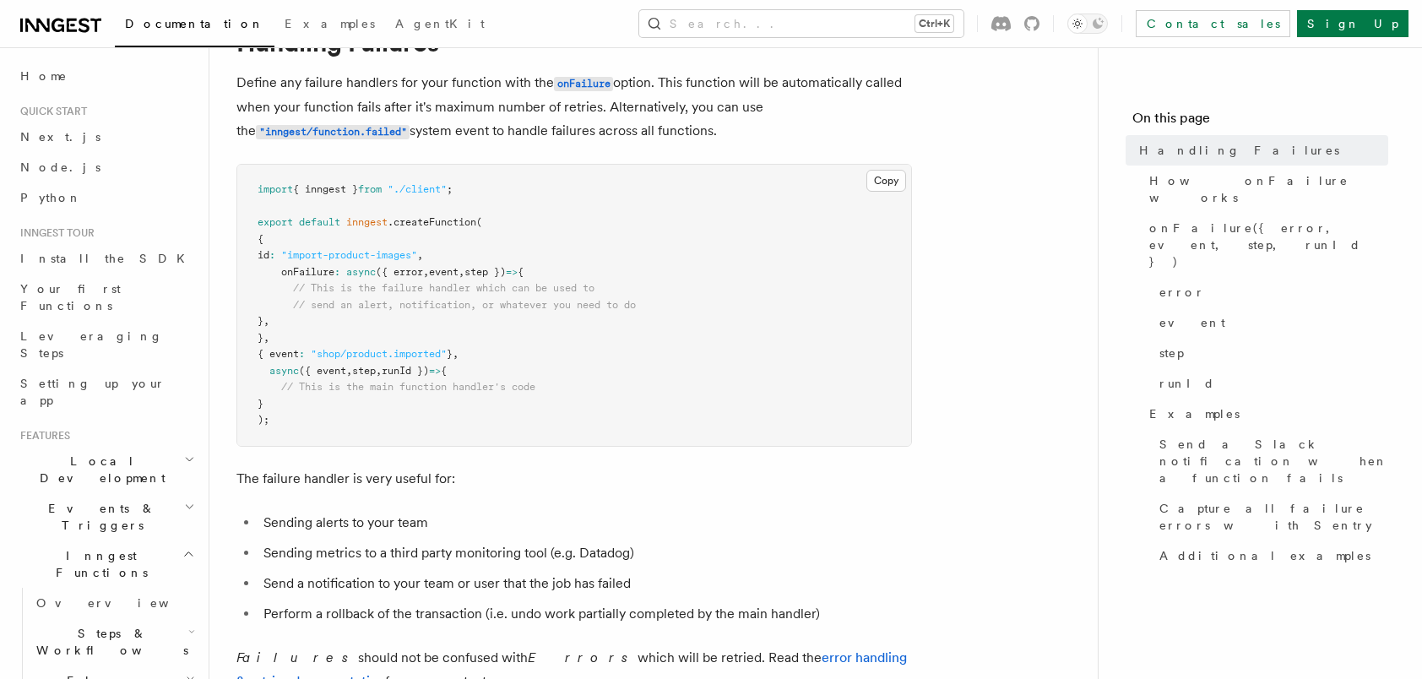
click at [184, 453] on icon "button" at bounding box center [189, 460] width 11 height 14
click at [187, 505] on icon "button" at bounding box center [190, 506] width 7 height 3
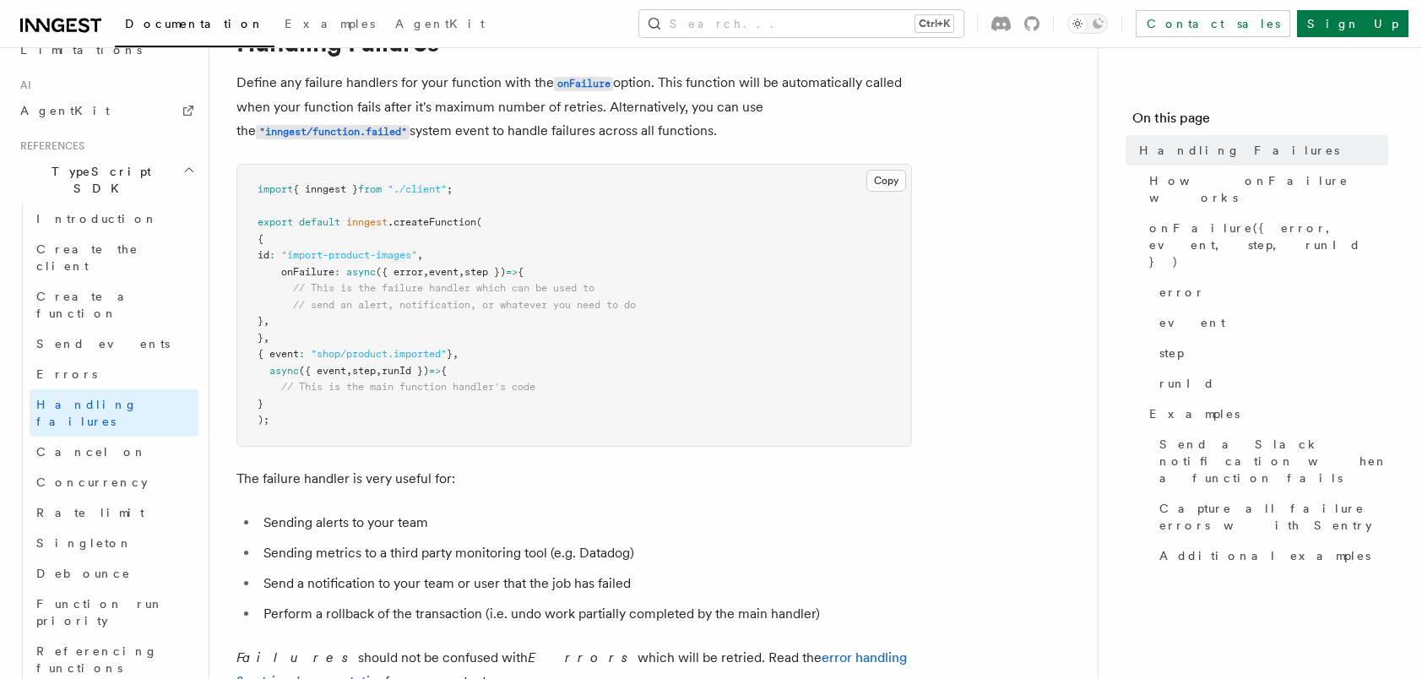
scroll to position [1858, 0]
click at [843, 26] on button "Search... Ctrl+K" at bounding box center [801, 23] width 324 height 27
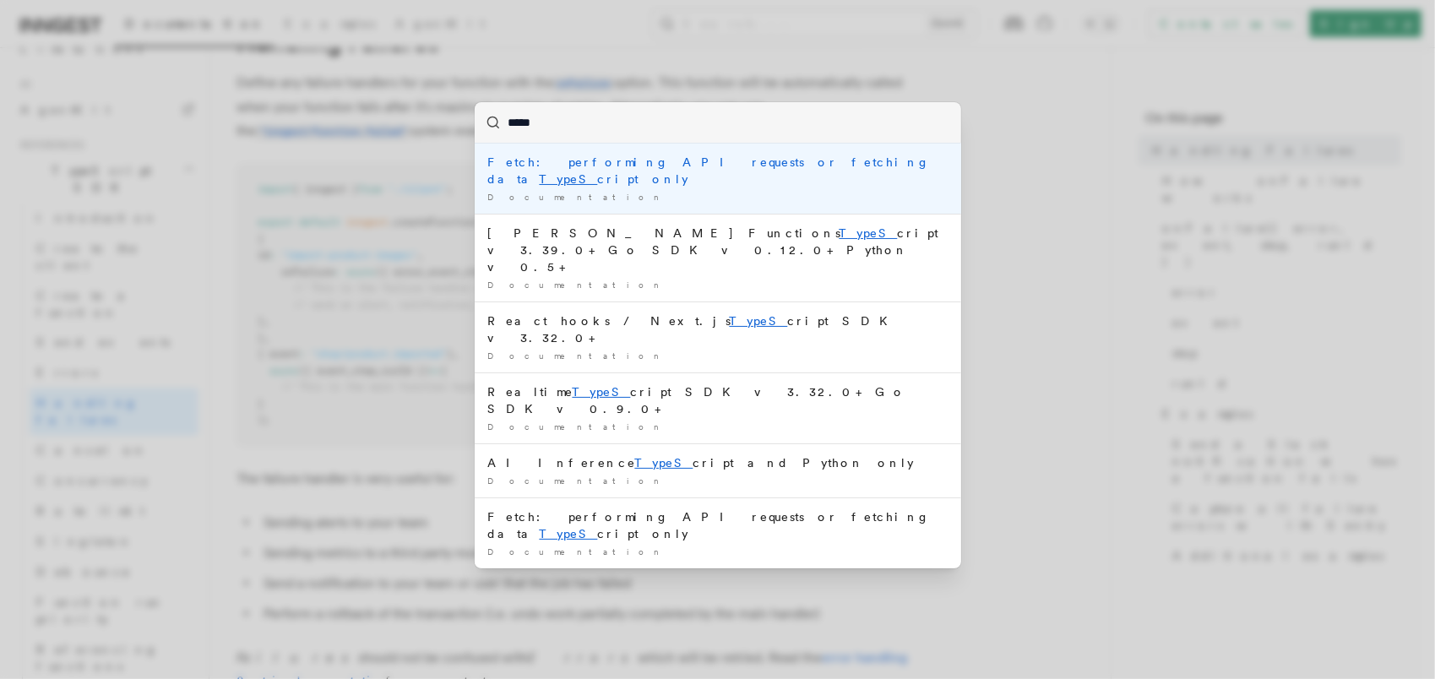
drag, startPoint x: 597, startPoint y: 117, endPoint x: 453, endPoint y: 117, distance: 144.4
click at [453, 117] on div "***** Fetch: performing API requests or fetching data TypeS cript only Document…" at bounding box center [717, 339] width 1435 height 679
type input "**********"
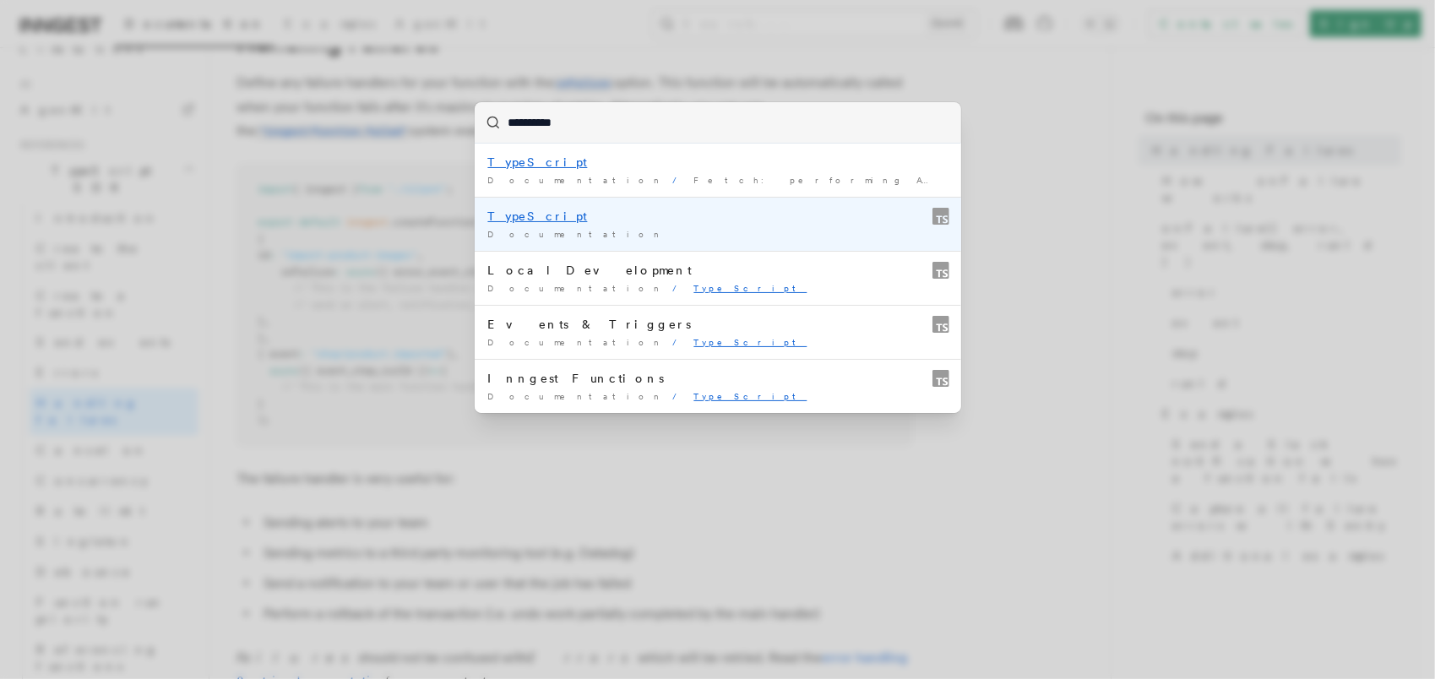
click at [520, 212] on mark "TypeScript" at bounding box center [538, 216] width 100 height 14
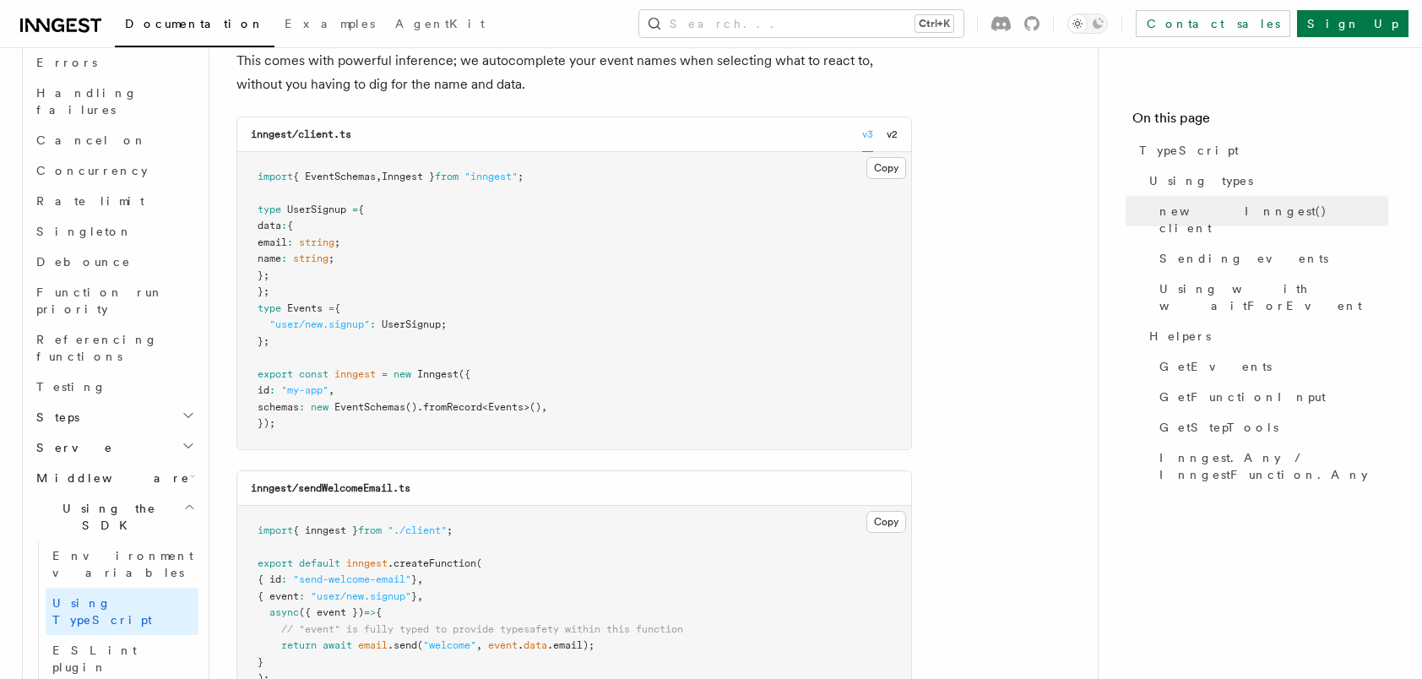
scroll to position [591, 0]
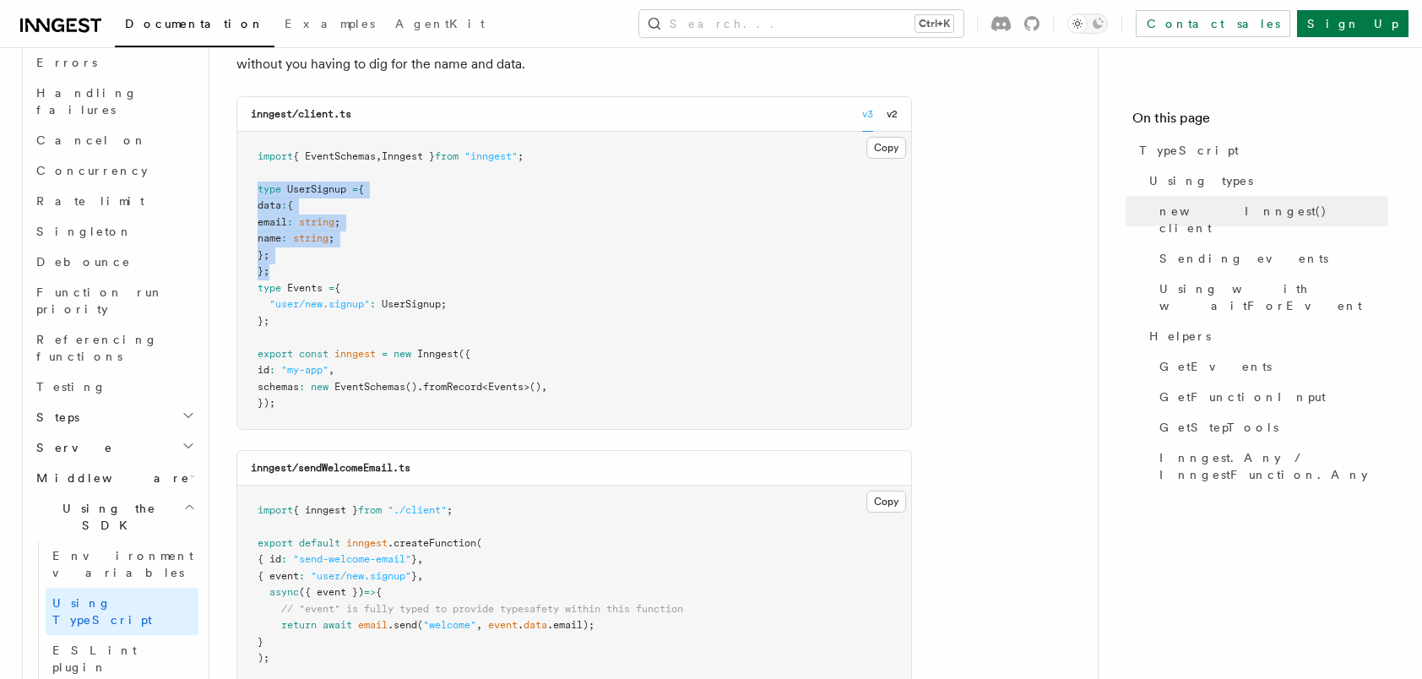
drag, startPoint x: 274, startPoint y: 270, endPoint x: 253, endPoint y: 187, distance: 86.0
click at [253, 187] on pre "import { EventSchemas , Inngest } from "inngest" ; type UserSignup = { data : {…" at bounding box center [574, 280] width 674 height 297
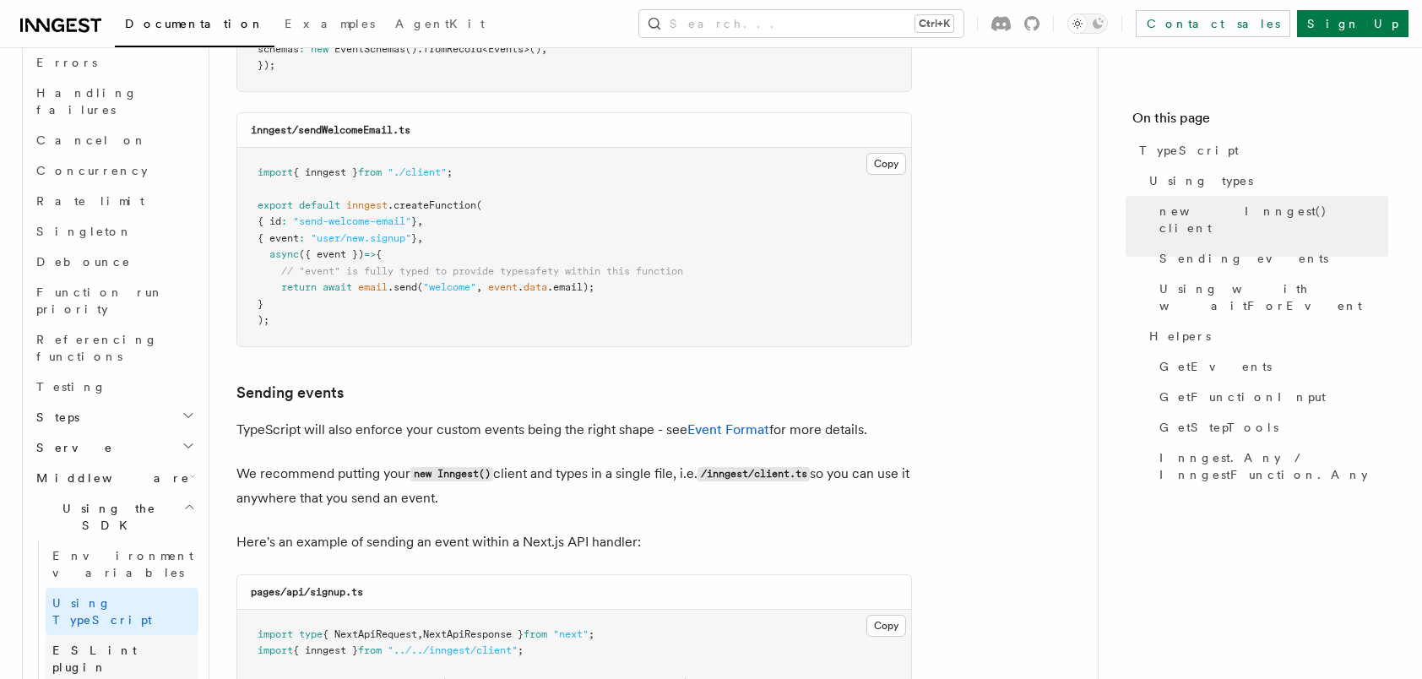
scroll to position [1257, 0]
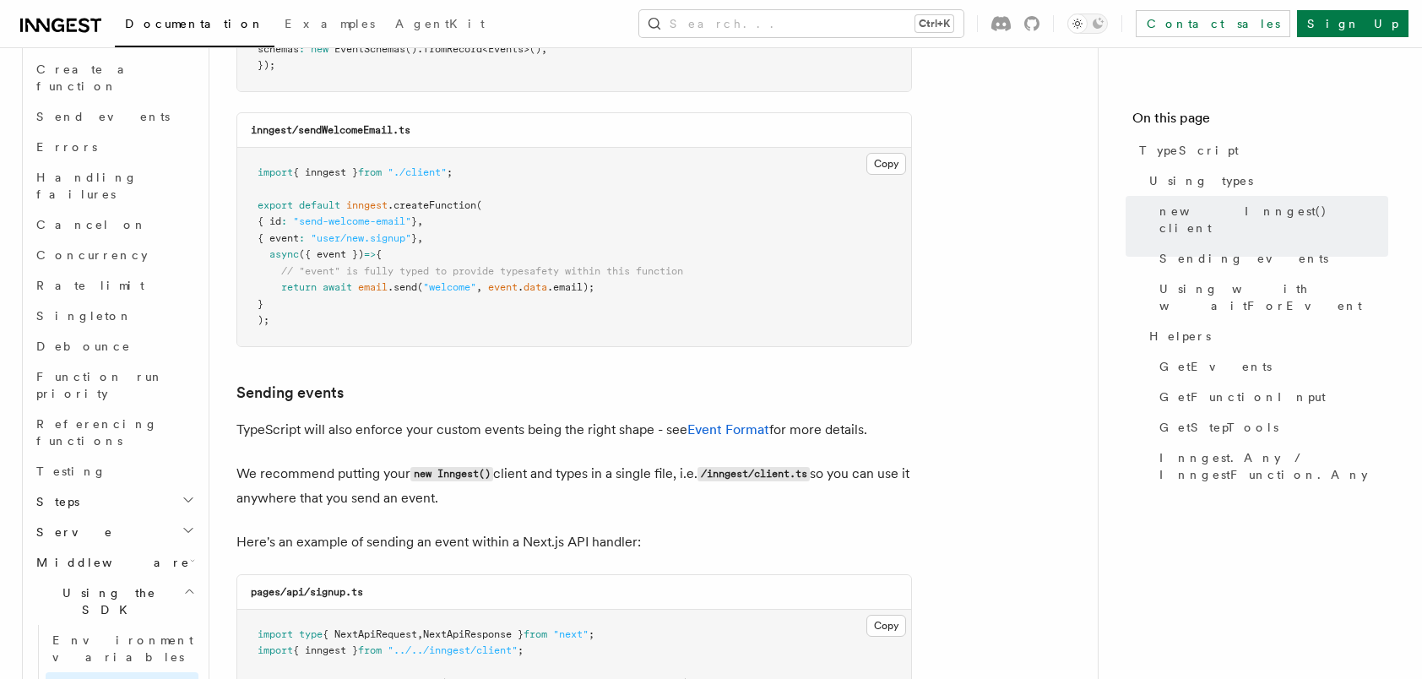
click at [110, 517] on h2 "Serve" at bounding box center [114, 532] width 169 height 30
click at [96, 487] on h2 "Steps" at bounding box center [114, 502] width 169 height 30
click at [109, 525] on span "[DOMAIN_NAME]()" at bounding box center [102, 532] width 101 height 14
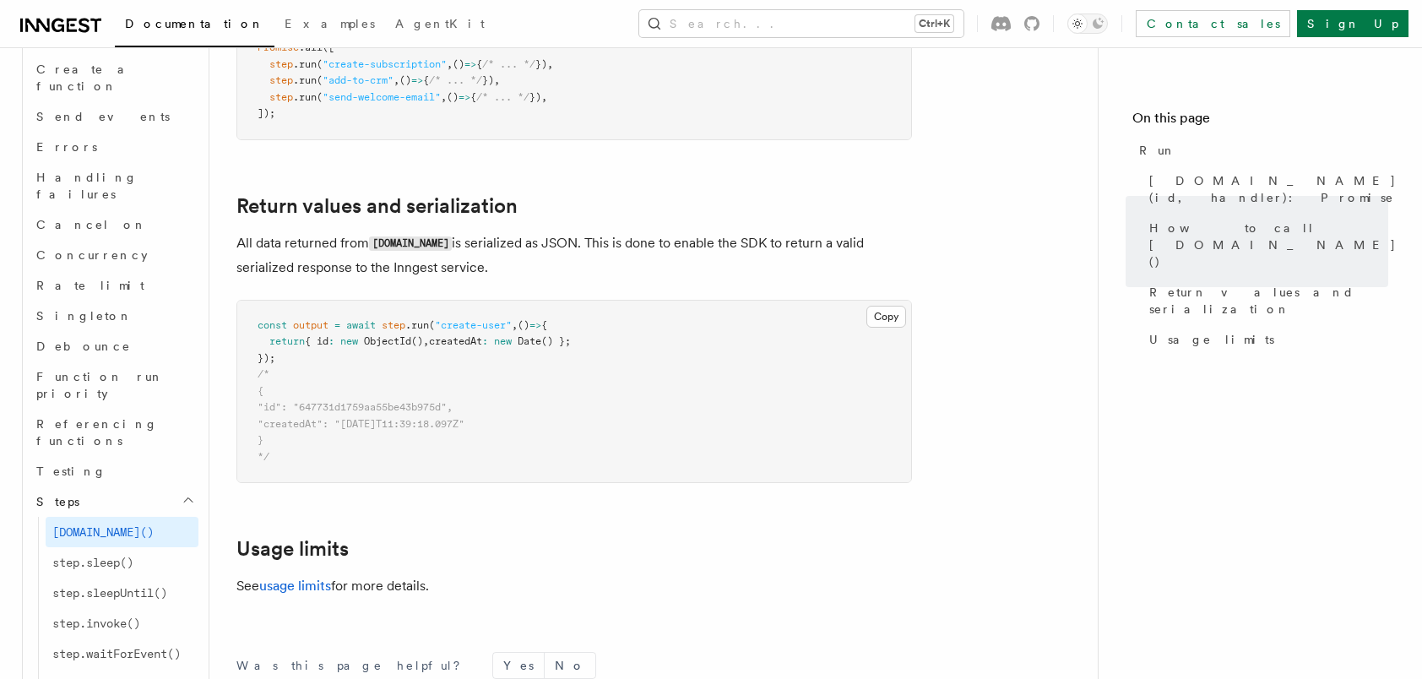
scroll to position [1351, 0]
